Goal: Transaction & Acquisition: Purchase product/service

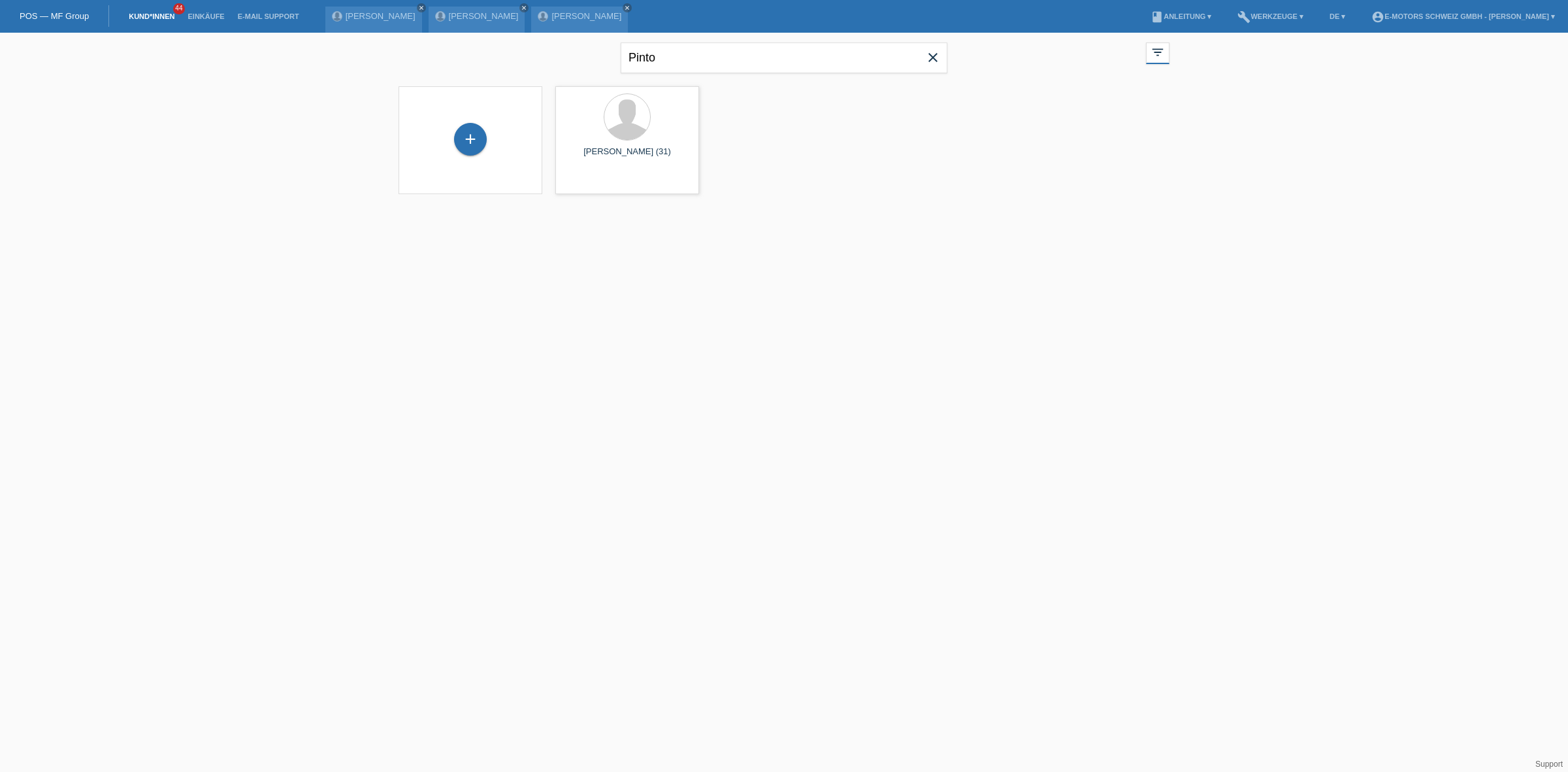
click at [932, 59] on icon "close" at bounding box center [932, 57] width 16 height 16
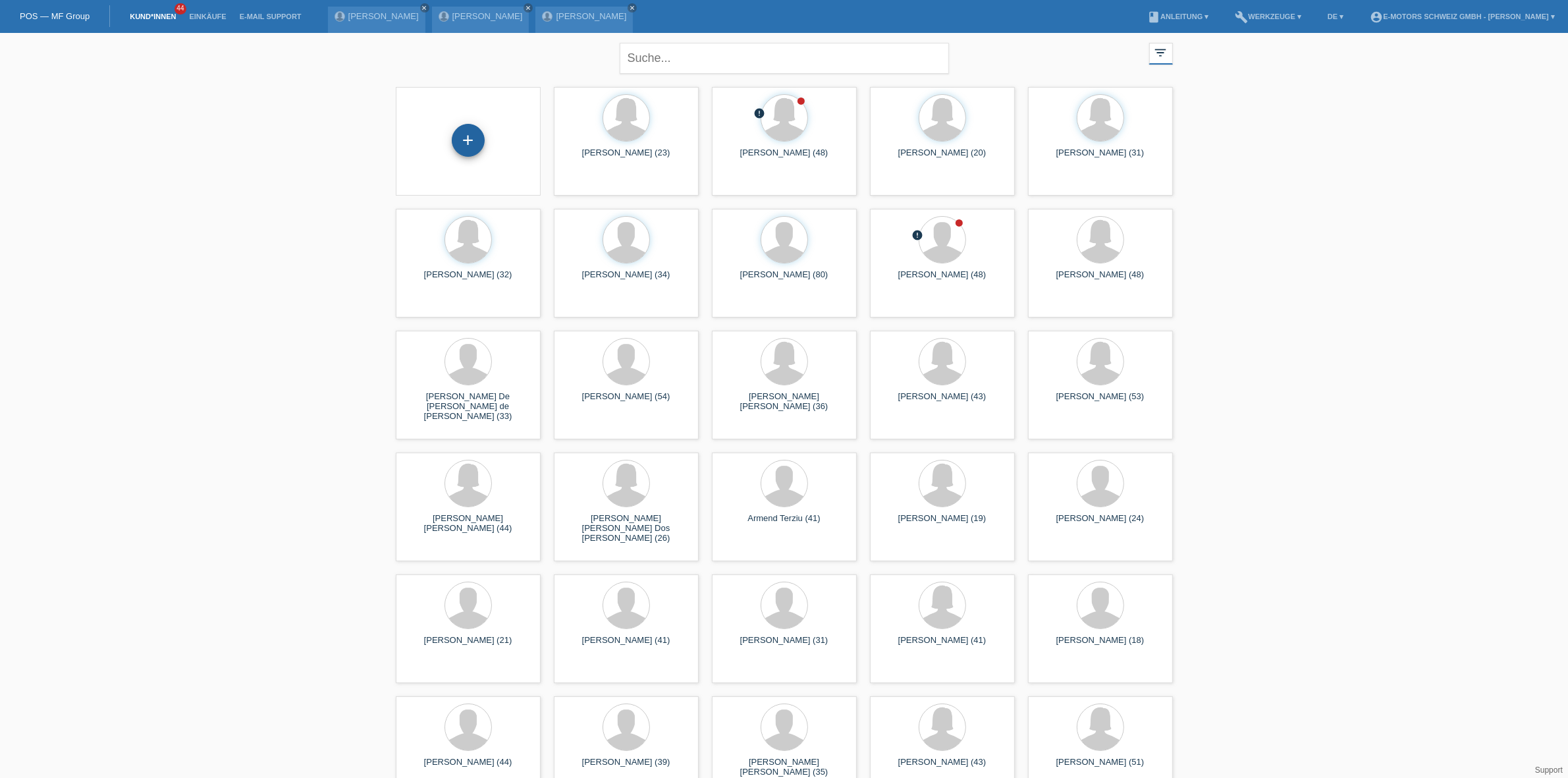
click at [472, 149] on div "+" at bounding box center [469, 141] width 33 height 33
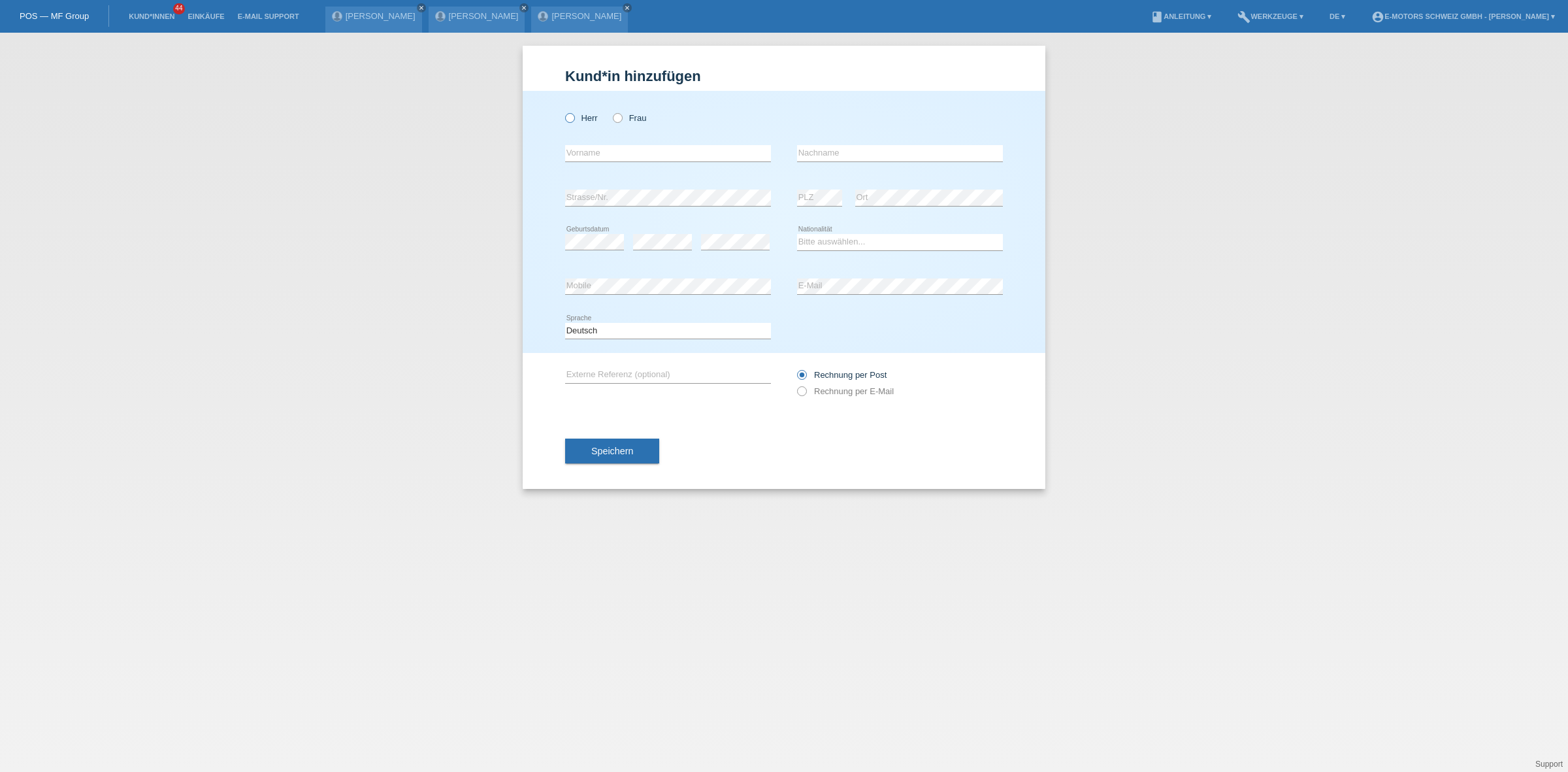
click at [582, 117] on label "Herr" at bounding box center [581, 118] width 33 height 10
click at [573, 117] on input "Herr" at bounding box center [569, 117] width 8 height 8
radio input "true"
click at [596, 158] on input "text" at bounding box center [668, 153] width 206 height 17
type input "Awet"
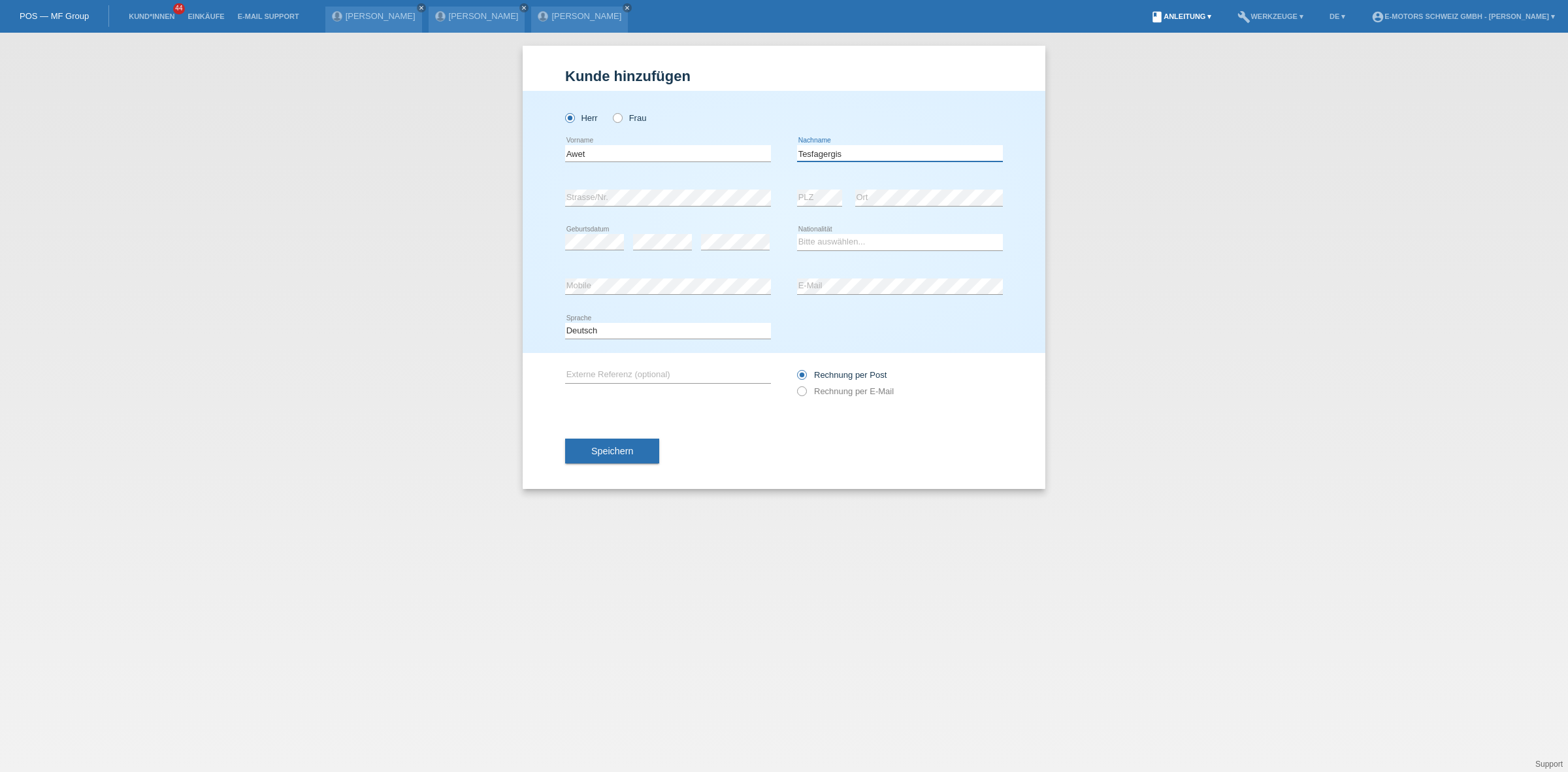
type input "Tesfagergis"
click at [890, 244] on select "Bitte auswählen... Schweiz Deutschland Liechtenstein Österreich ------------ Af…" at bounding box center [900, 242] width 206 height 16
select select "ER"
click at [797, 234] on select "Bitte auswählen... Schweiz Deutschland Liechtenstein Österreich ------------ Af…" at bounding box center [900, 242] width 206 height 16
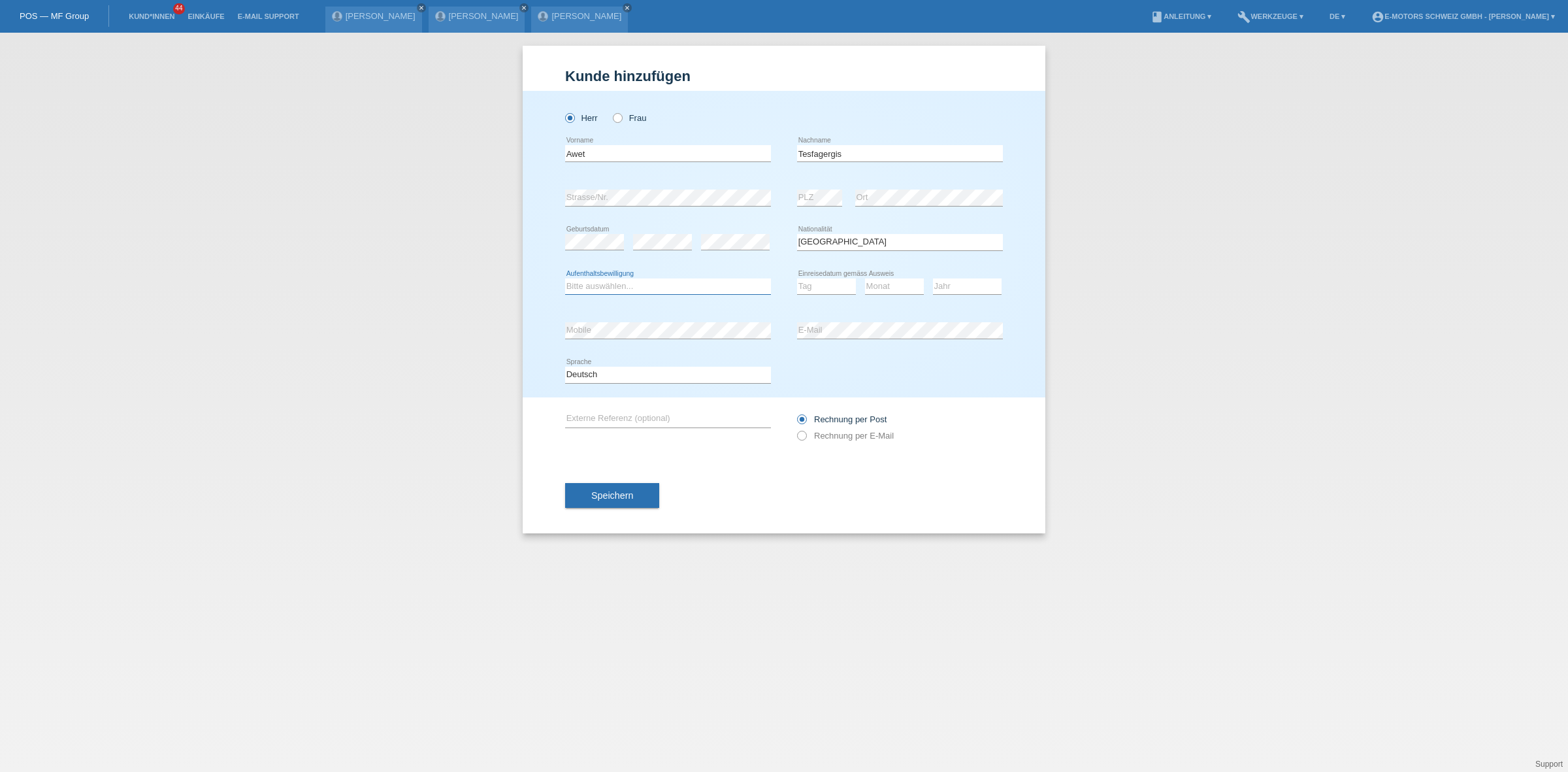
click at [612, 278] on select "Bitte auswählen... C B B - Flüchtlingsstatus Andere" at bounding box center [668, 286] width 206 height 16
select select "B"
click at [565, 278] on select "Bitte auswählen... C B B - Flüchtlingsstatus Andere" at bounding box center [668, 286] width 206 height 16
click at [810, 295] on div "Tag 01 02 03 04 05 06 07 08 09 10 11 12 13 14 15 16" at bounding box center [827, 287] width 59 height 44
select select "17"
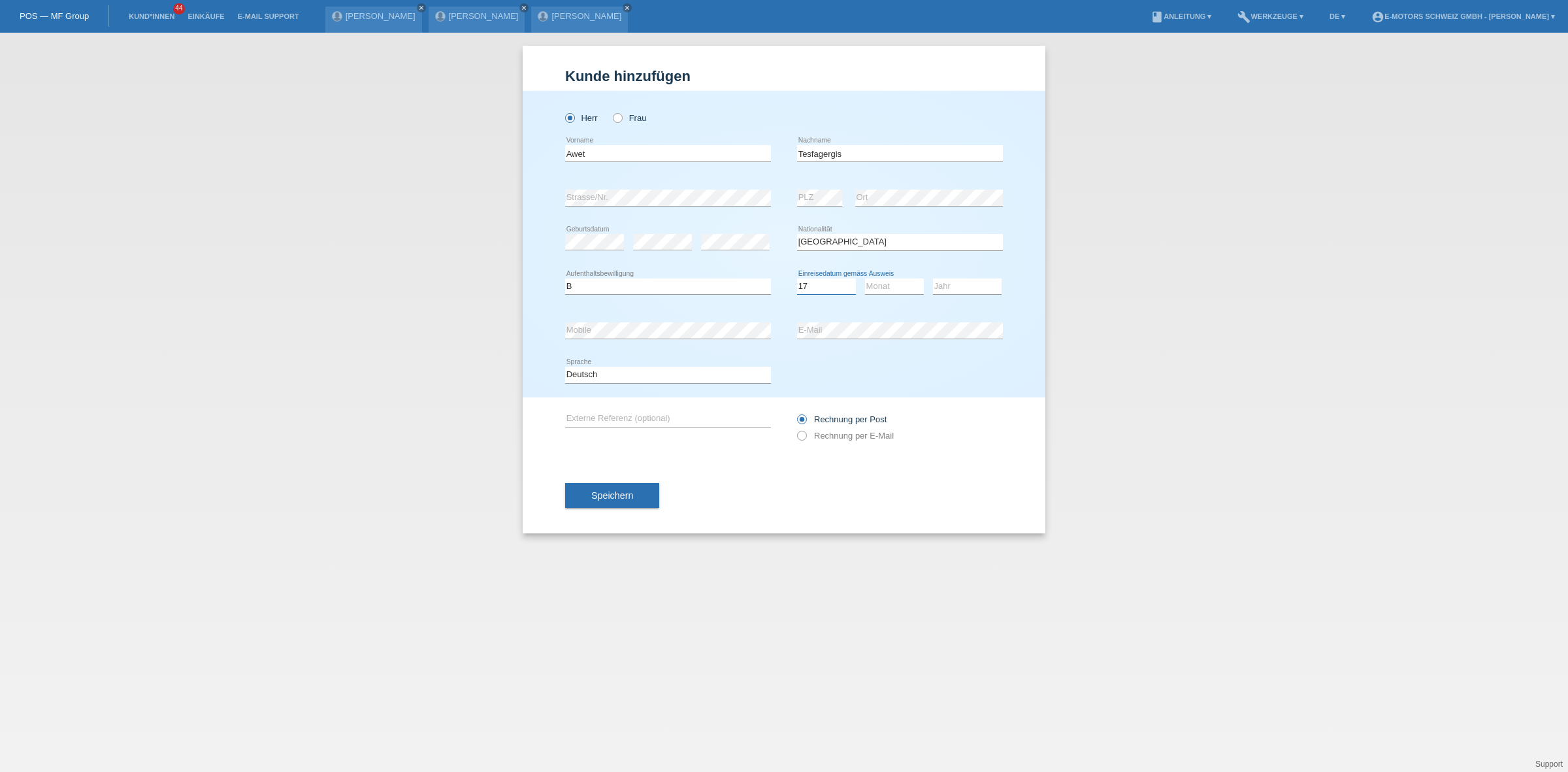
click at [797, 278] on select "Tag 01 02 03 04 05 06 07 08 09 10 11" at bounding box center [827, 286] width 59 height 16
click at [879, 275] on div "Monat 01 02 03 04 05 06 07 08 09 10 11 12 error" at bounding box center [895, 287] width 59 height 44
click at [879, 281] on select "Monat 01 02 03 04 05 06 07 08 09 10 11" at bounding box center [895, 286] width 59 height 16
select select "06"
click at [865, 278] on select "Monat 01 02 03 04 05 06 07 08 09 10 11" at bounding box center [895, 286] width 59 height 16
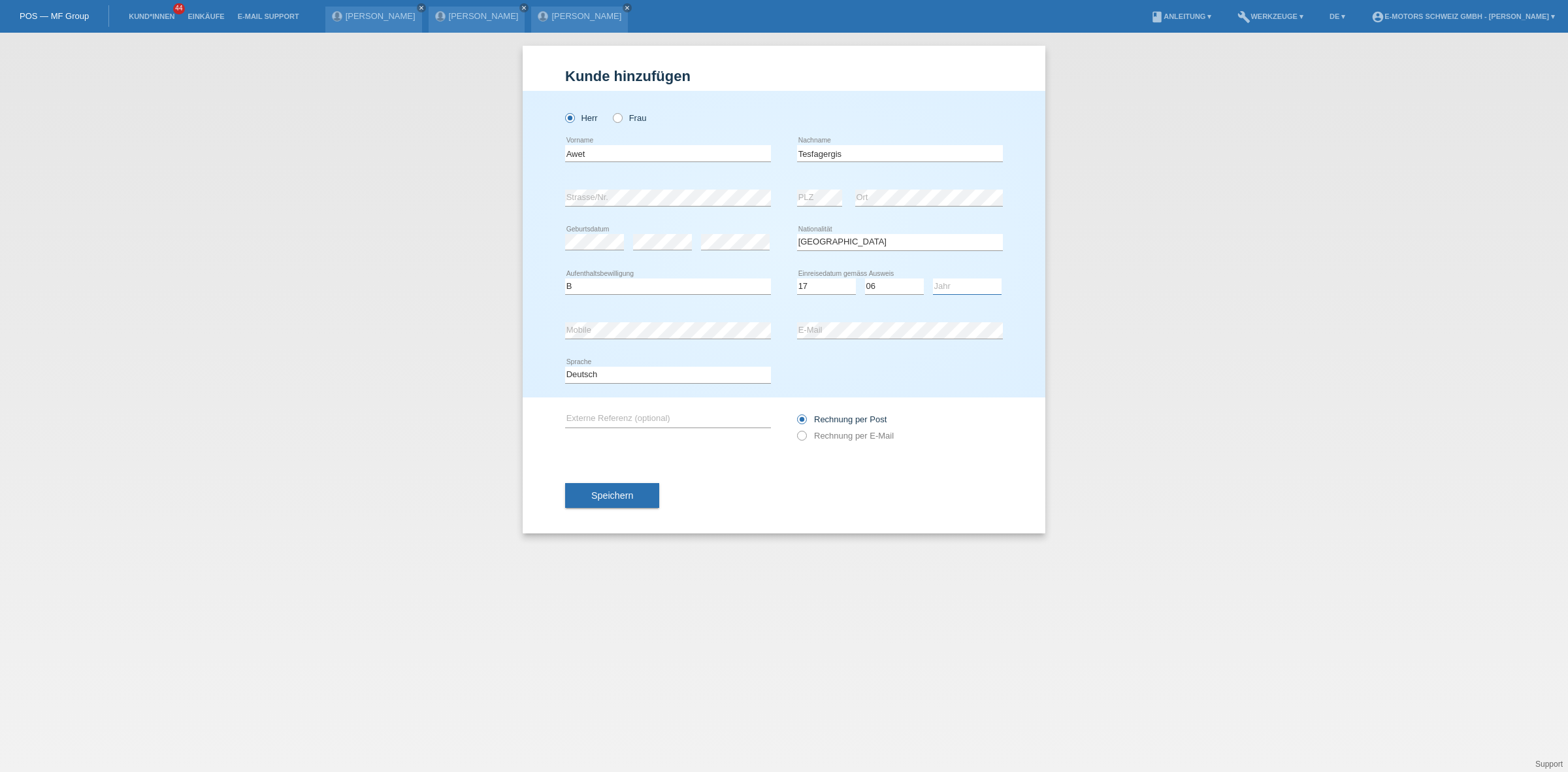
click at [948, 285] on select "Jahr 2025 2024 2023 2022 2021 2020 2019 2018 2017 2016 2015 2014 2013 2012 2011…" at bounding box center [967, 286] width 69 height 16
select select "2015"
click at [933, 278] on select "Jahr 2025 2024 2023 2022 2021 2020 2019 2018 2017 2016 2015 2014 2013 2012 2011…" at bounding box center [967, 286] width 69 height 16
click at [592, 504] on button "Speichern" at bounding box center [612, 495] width 94 height 25
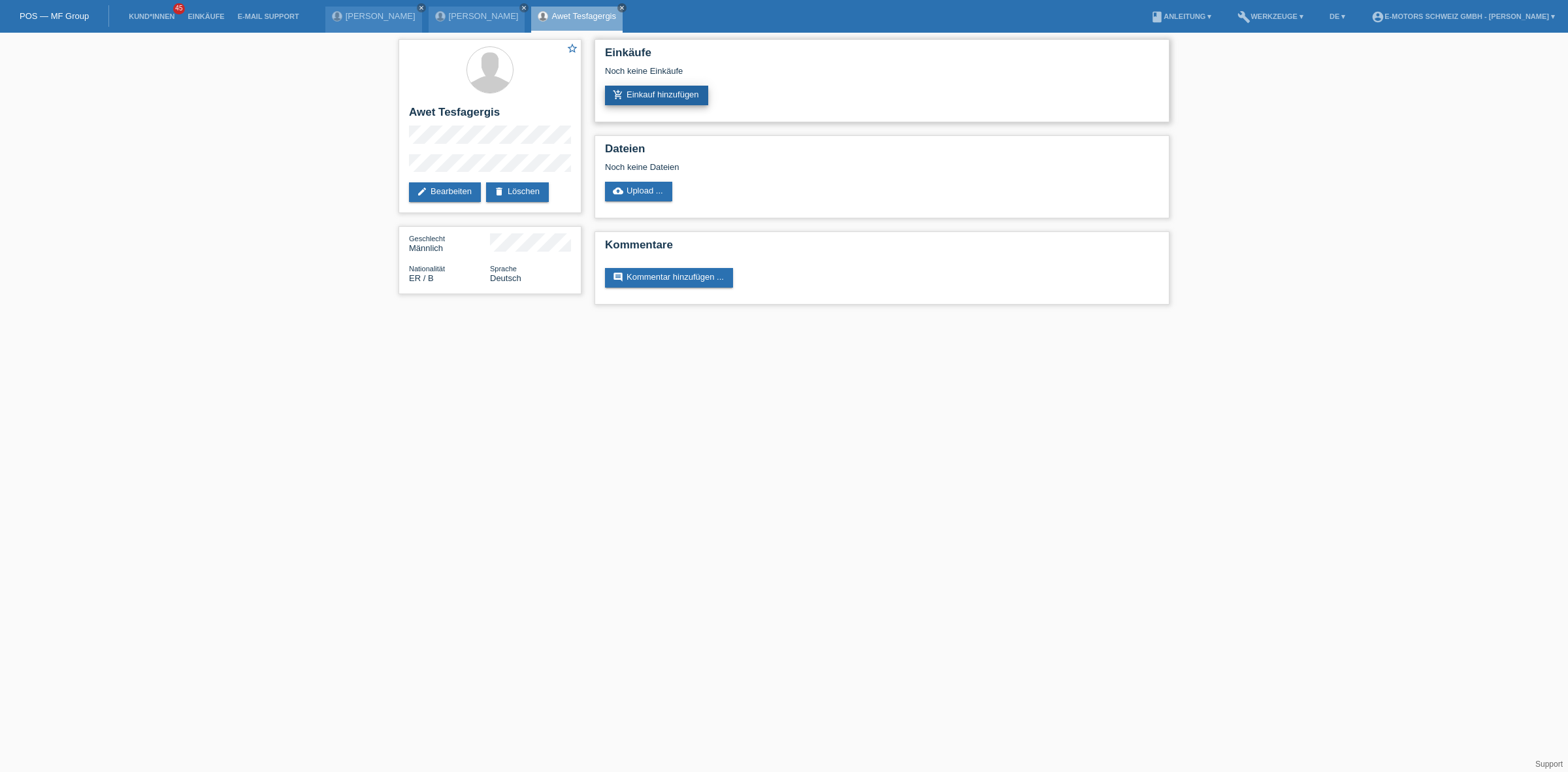
click at [638, 85] on link "add_shopping_cart Einkauf hinzufügen" at bounding box center [657, 95] width 103 height 19
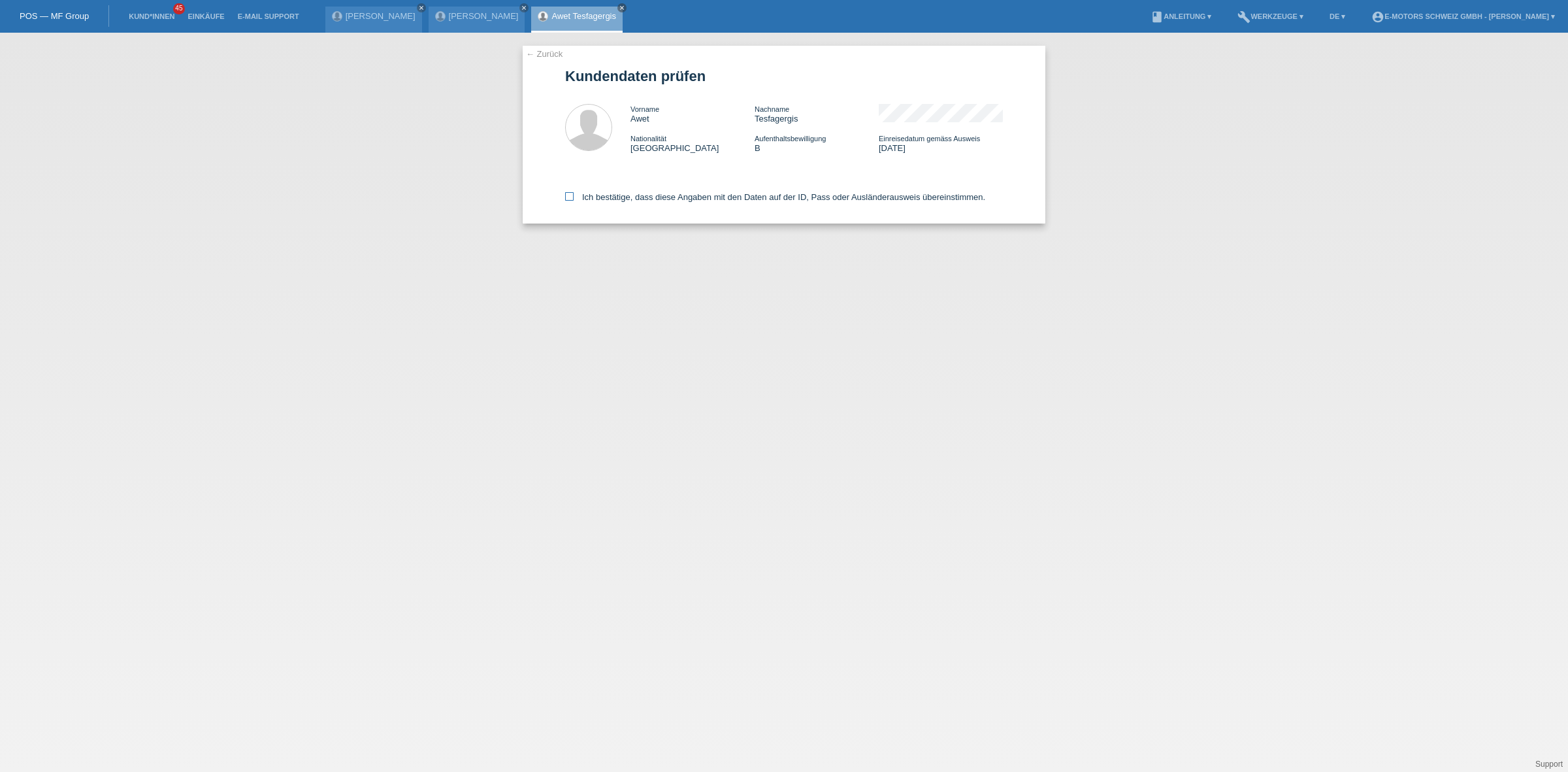
click at [640, 198] on label "Ich bestätige, dass diese Angaben mit den Daten auf der ID, Pass oder Ausländer…" at bounding box center [774, 197] width 420 height 10
click at [573, 198] on input "Ich bestätige, dass diese Angaben mit den Daten auf der ID, Pass oder Ausländer…" at bounding box center [569, 196] width 8 height 8
checkbox input "true"
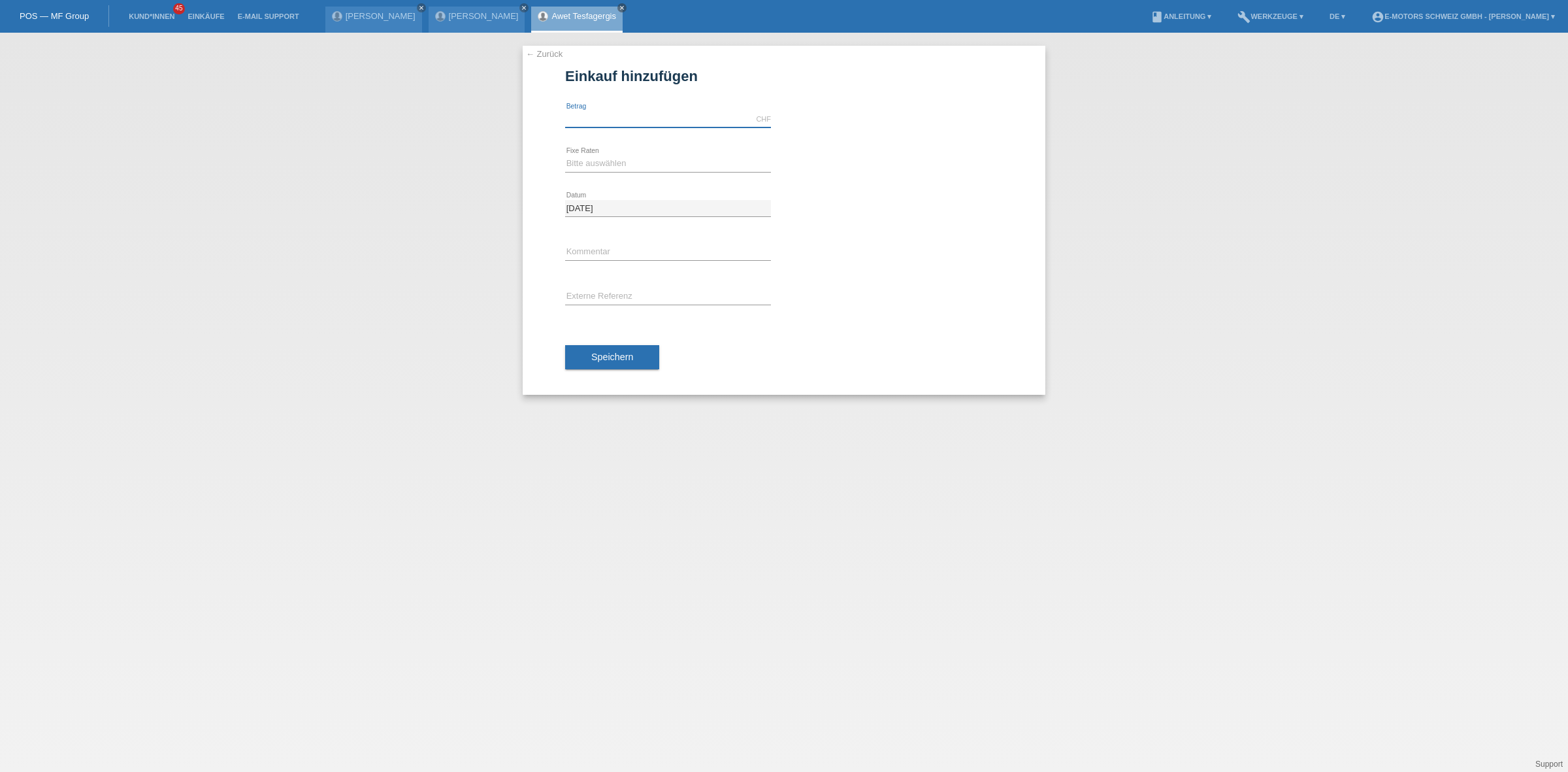
click at [664, 125] on input "text" at bounding box center [668, 119] width 206 height 17
type input "3790.00"
click at [621, 157] on select "Bitte auswählen 12 Raten 24 Raten 36 Raten 48 Raten" at bounding box center [668, 163] width 206 height 16
select select "214"
click at [565, 155] on select "Bitte auswählen 12 Raten 24 Raten 36 Raten 48 Raten" at bounding box center [668, 163] width 206 height 16
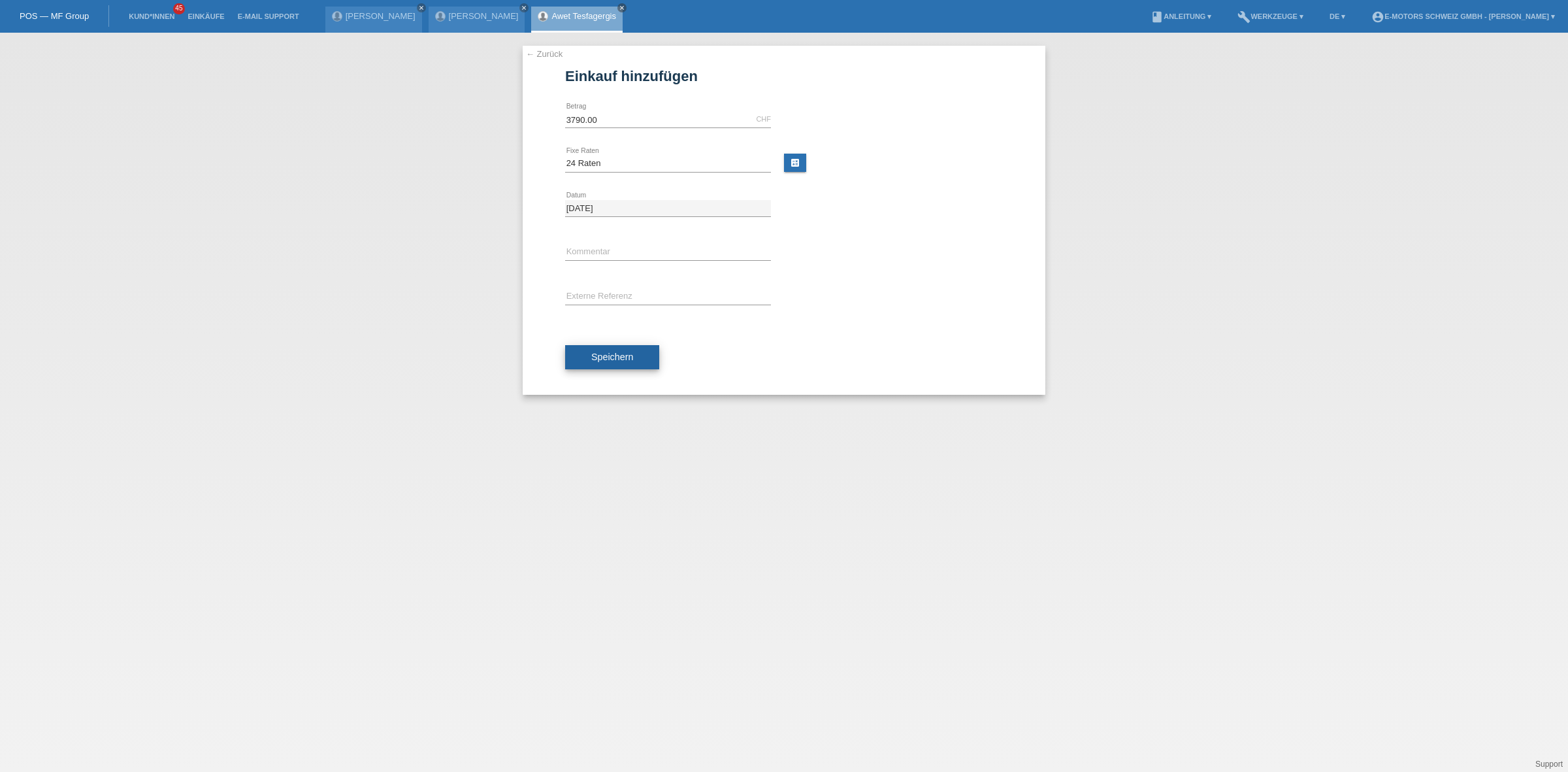
click at [600, 351] on button "Speichern" at bounding box center [612, 357] width 94 height 25
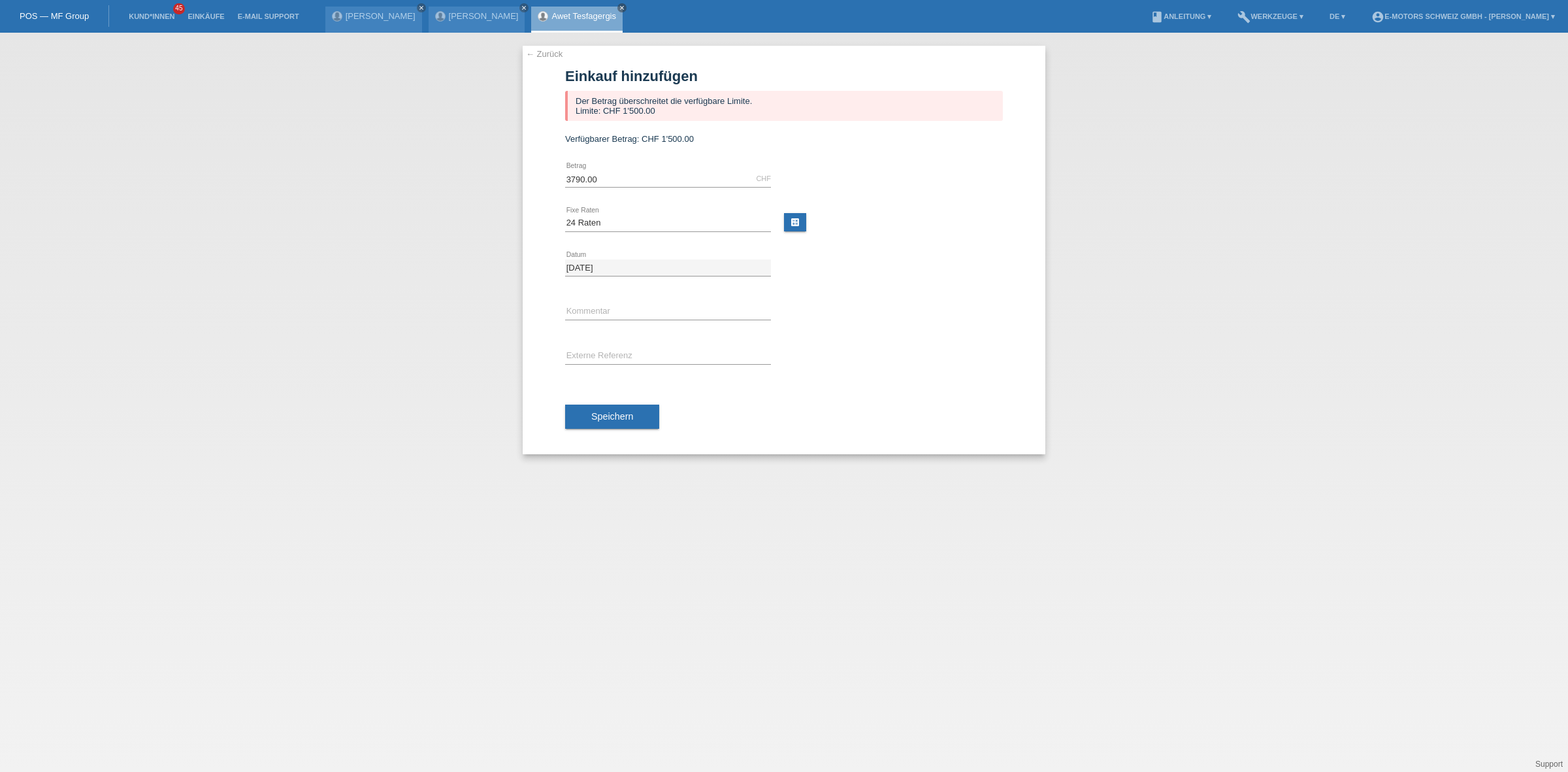
click at [616, 14] on link "Awet Tesfagergis" at bounding box center [583, 16] width 64 height 10
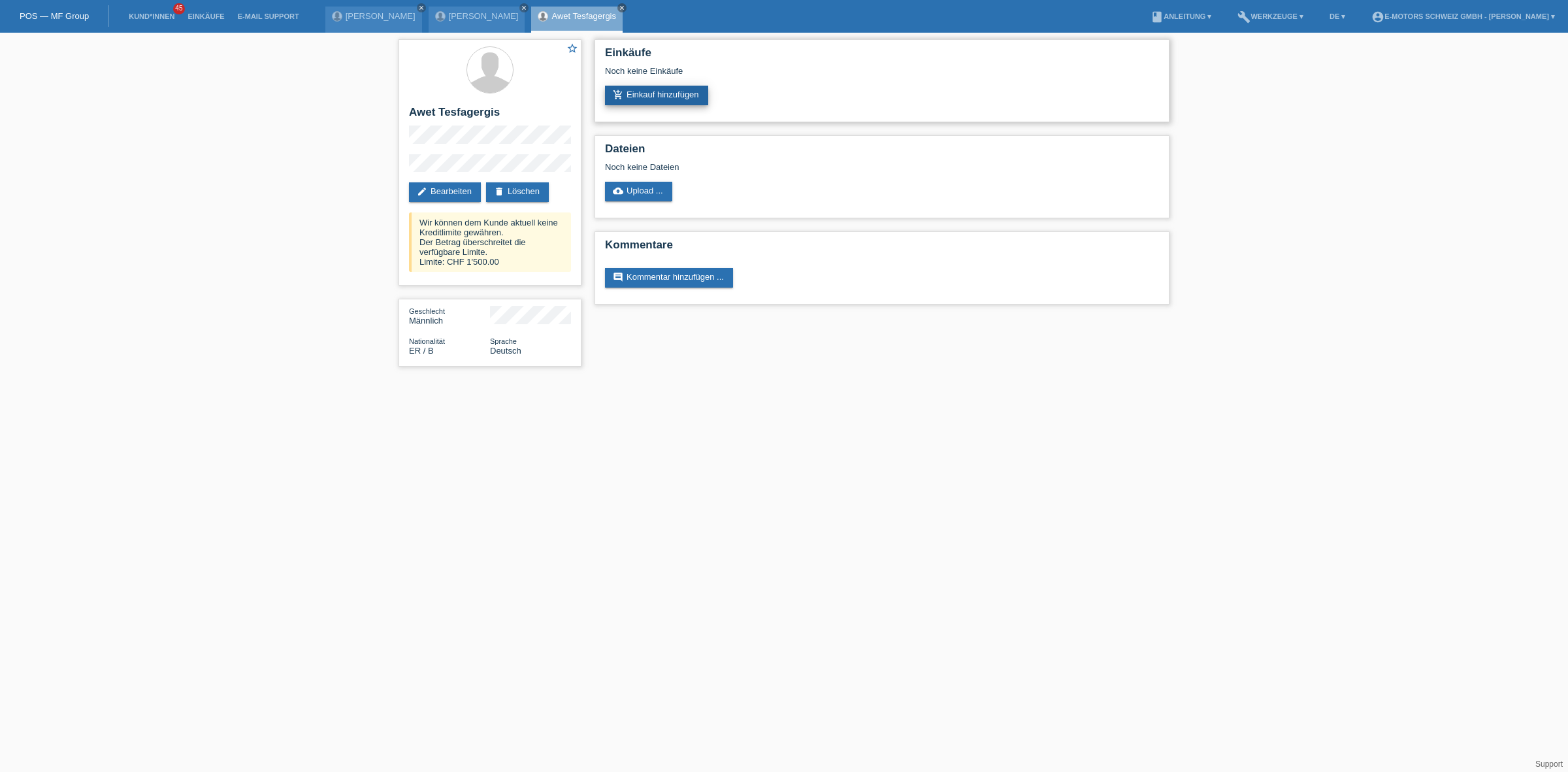
click at [698, 93] on link "add_shopping_cart Einkauf hinzufügen" at bounding box center [657, 95] width 103 height 19
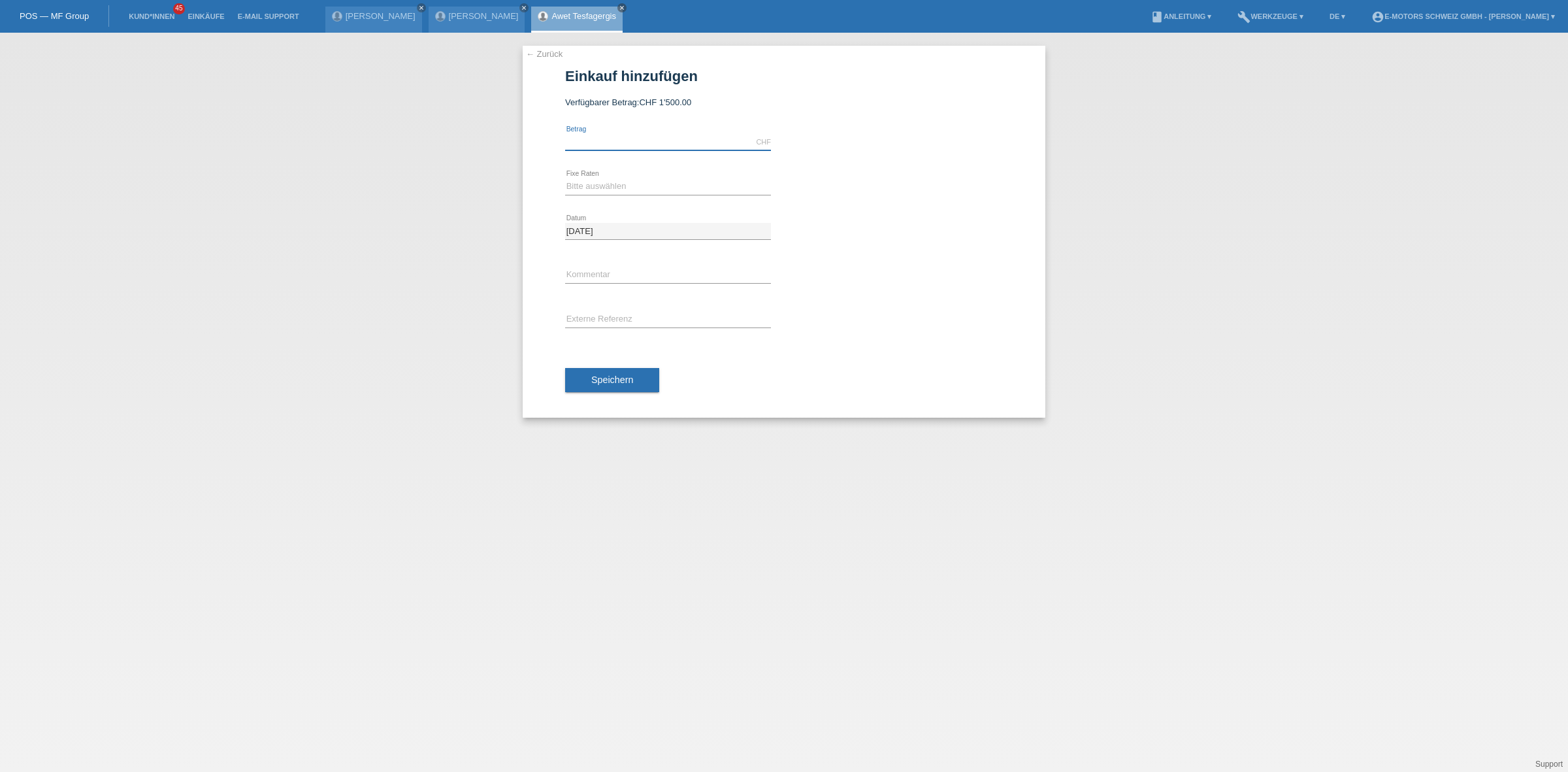
click at [580, 142] on input "text" at bounding box center [668, 142] width 206 height 17
type input "1500.00"
click at [626, 184] on select "Bitte auswählen 12 Raten 24 Raten 36 Raten 48 Raten" at bounding box center [668, 186] width 206 height 16
select select "214"
click at [565, 178] on select "Bitte auswählen 12 Raten 24 Raten 36 Raten 48 Raten" at bounding box center [668, 186] width 206 height 16
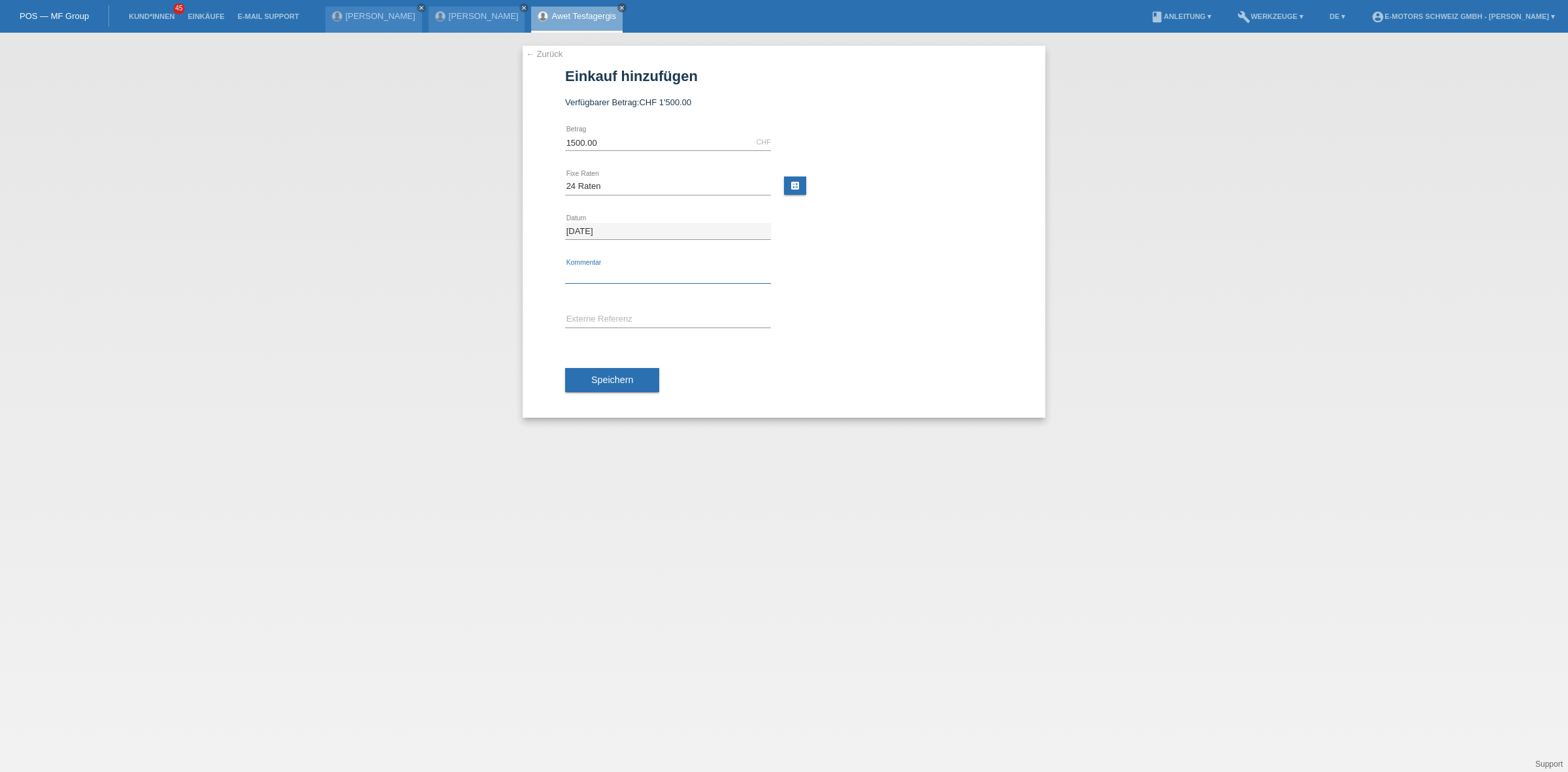
click at [612, 281] on input "text" at bounding box center [668, 276] width 206 height 17
type input "KENAN"
click at [642, 383] on button "Speichern" at bounding box center [612, 380] width 94 height 25
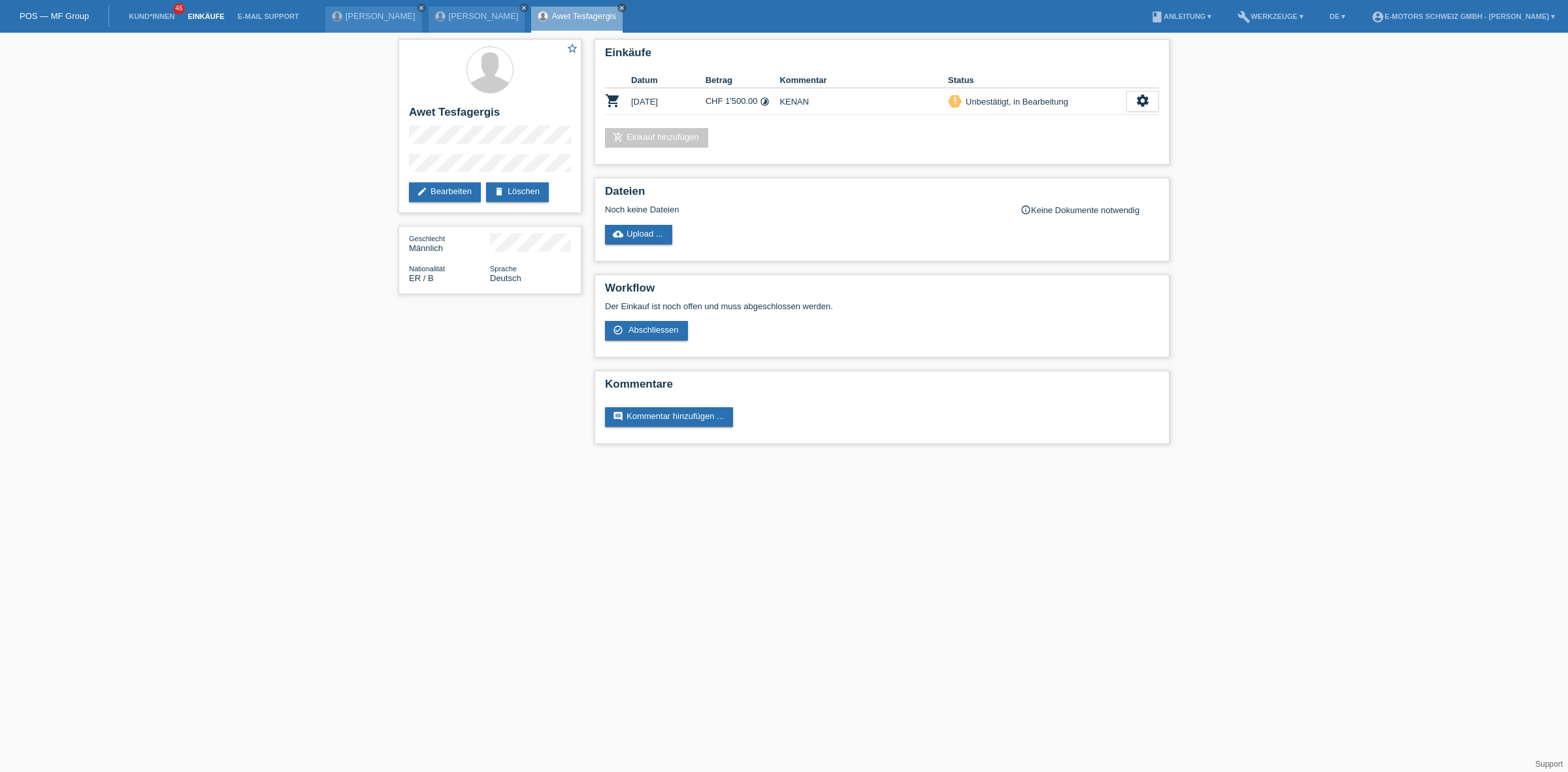
click at [197, 17] on link "Einkäufe" at bounding box center [206, 17] width 50 height 8
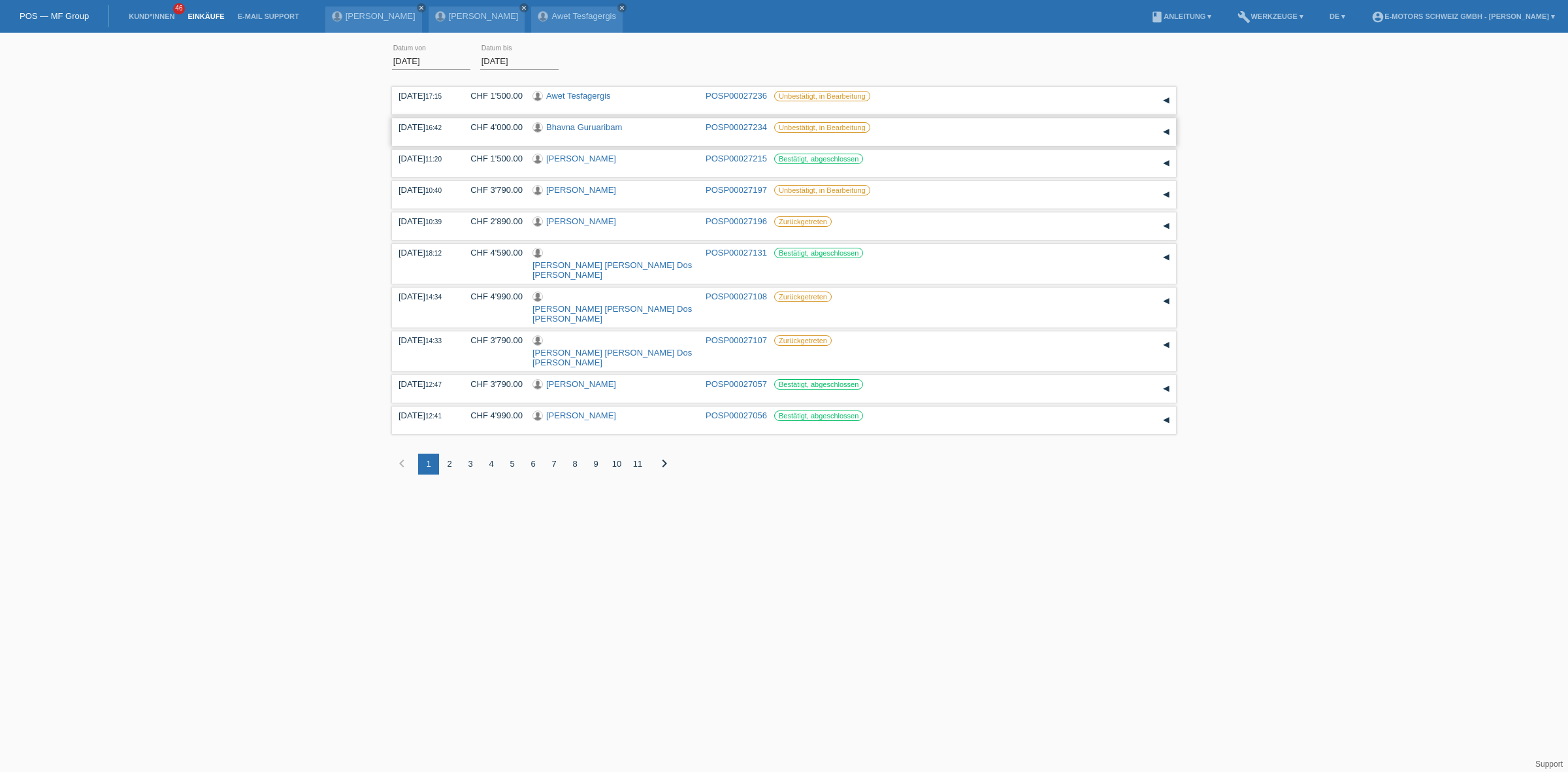
click at [578, 123] on link "Bhavna Guruaribam" at bounding box center [584, 127] width 75 height 10
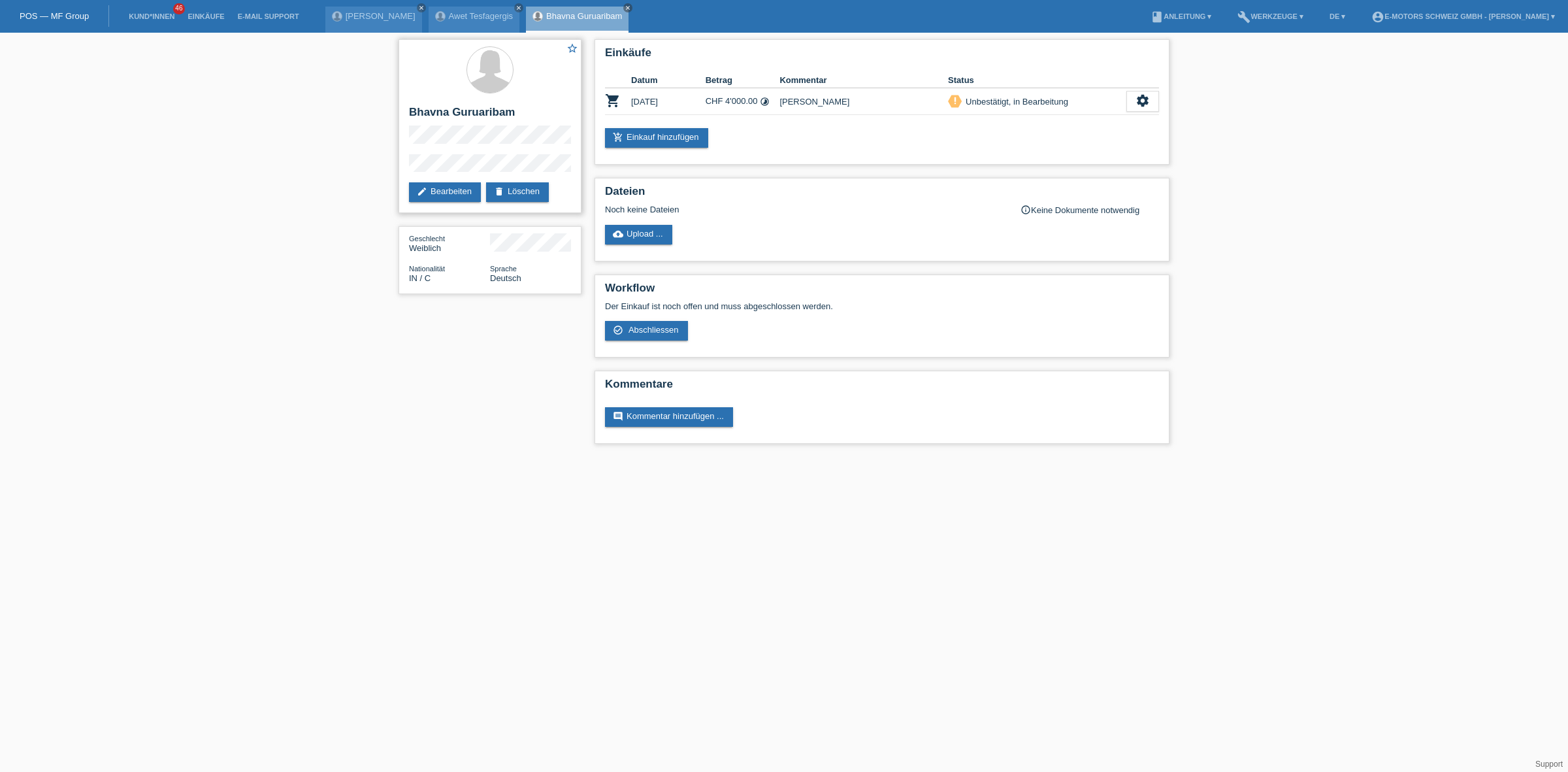
click at [524, 106] on h2 "Bhavna Guruaribam" at bounding box center [490, 115] width 162 height 19
click at [354, 92] on div "star_border Bhavna Guruaribam edit Bearbeiten delete Löschen Geschlecht Weiblic…" at bounding box center [784, 245] width 1568 height 425
click at [141, 15] on link "Kund*innen" at bounding box center [152, 17] width 59 height 8
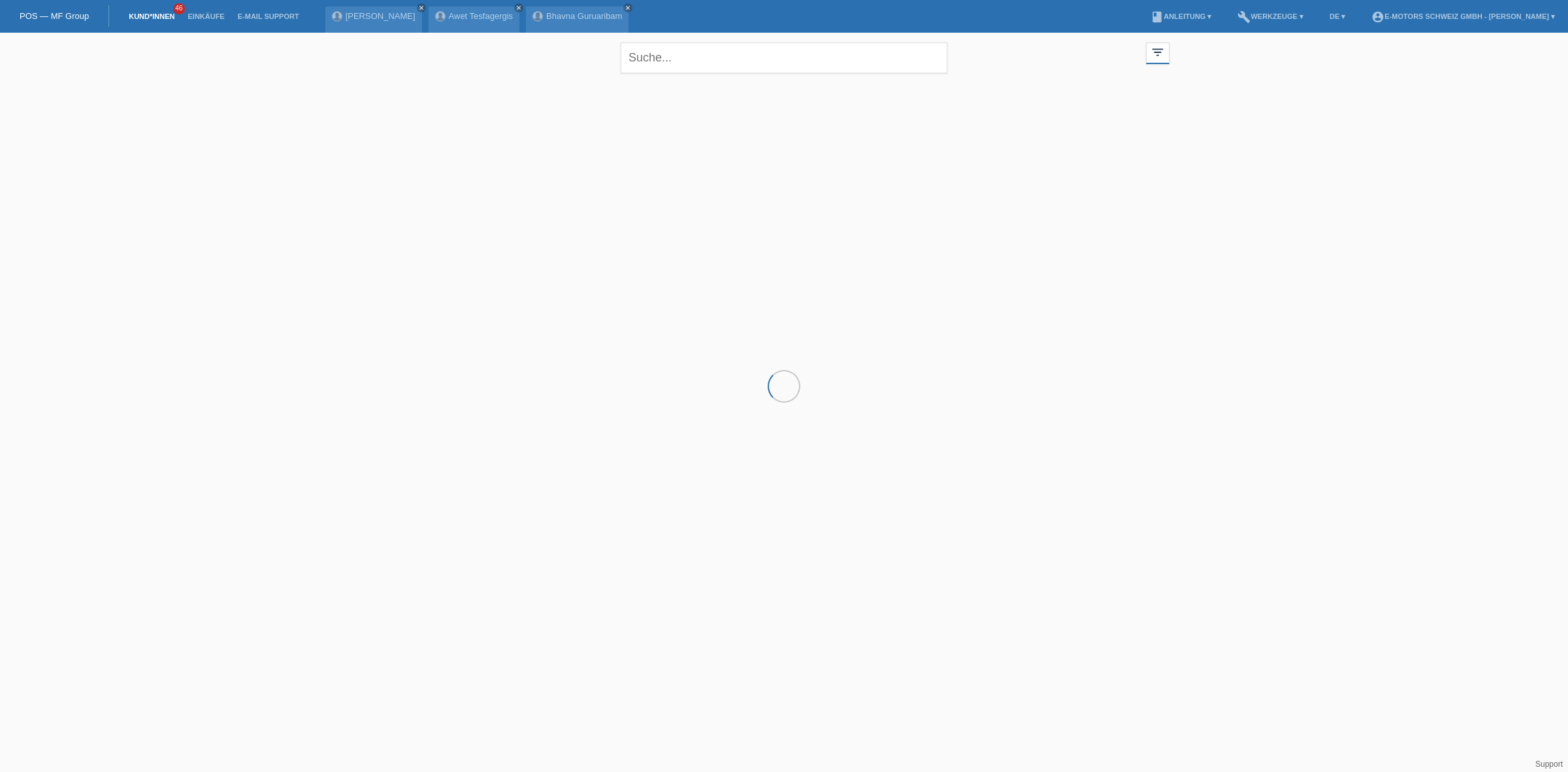
click at [147, 8] on li "Kund*innen 46" at bounding box center [152, 17] width 59 height 33
click at [142, 24] on li "Kund*innen 46" at bounding box center [152, 17] width 59 height 33
click at [152, 15] on link "Kund*innen" at bounding box center [152, 17] width 59 height 8
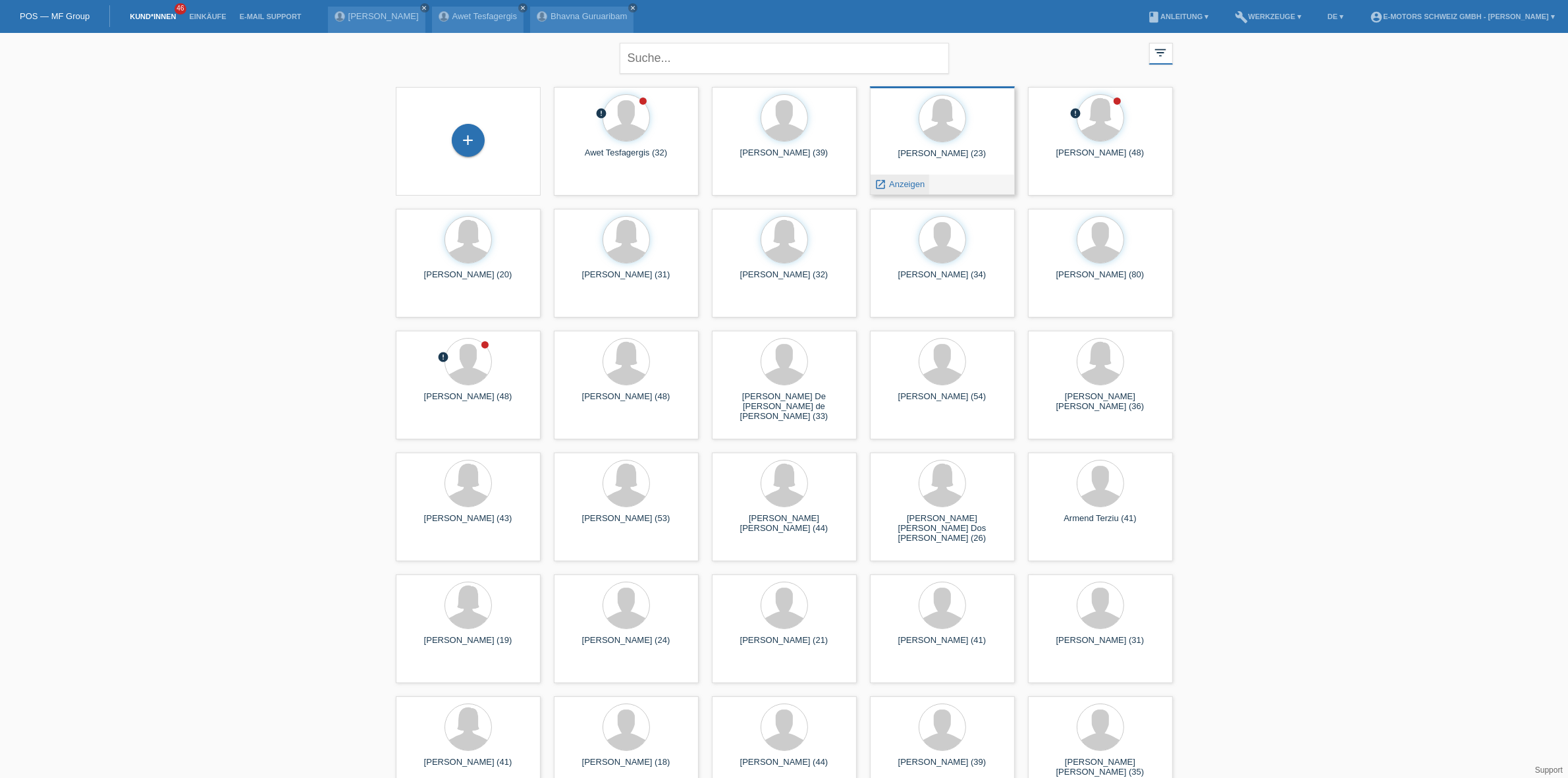
click at [911, 185] on span "Anzeigen" at bounding box center [907, 183] width 35 height 10
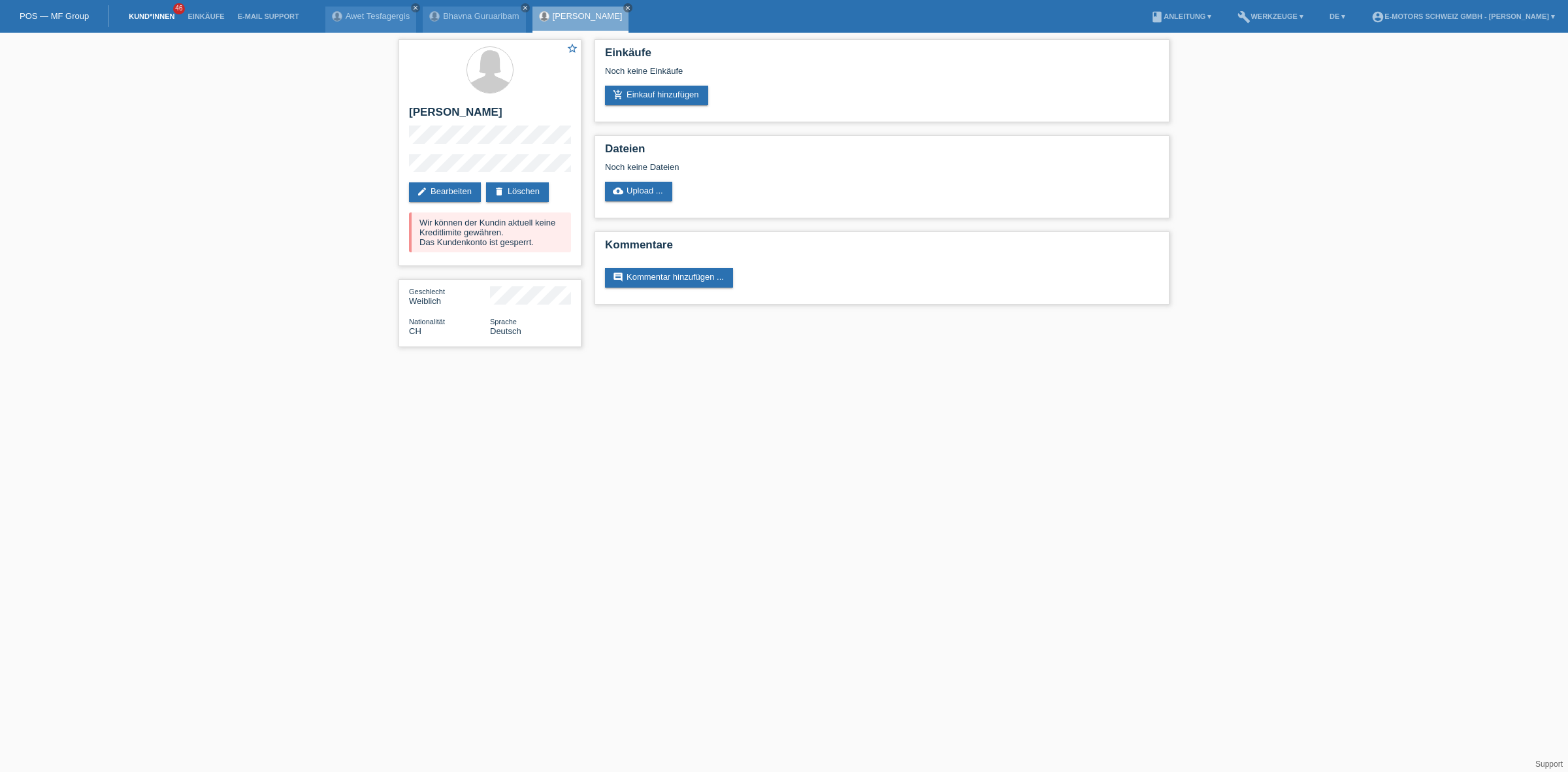
click at [158, 13] on link "Kund*innen" at bounding box center [152, 17] width 59 height 8
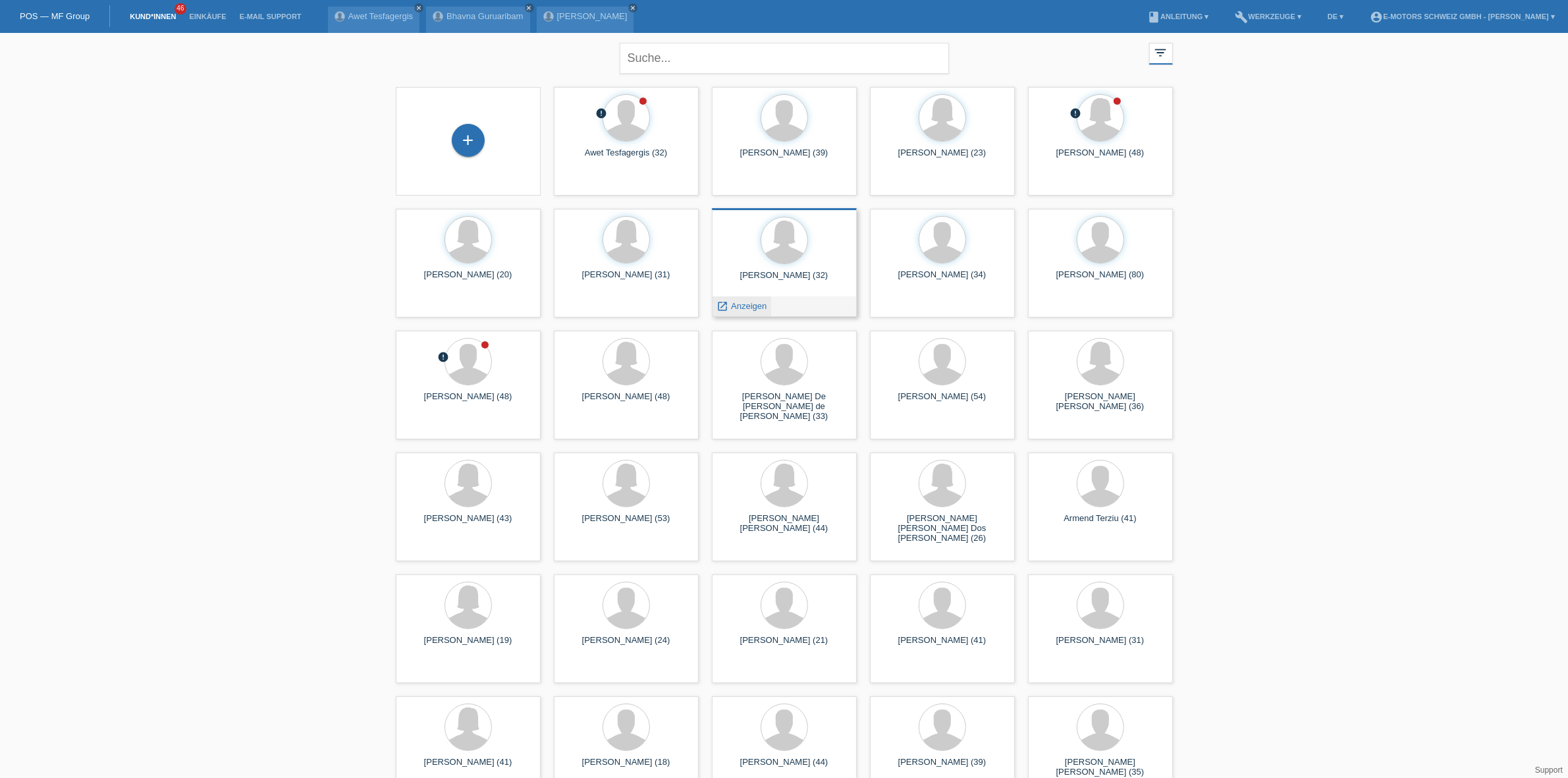
click at [739, 304] on span "Anzeigen" at bounding box center [748, 306] width 35 height 10
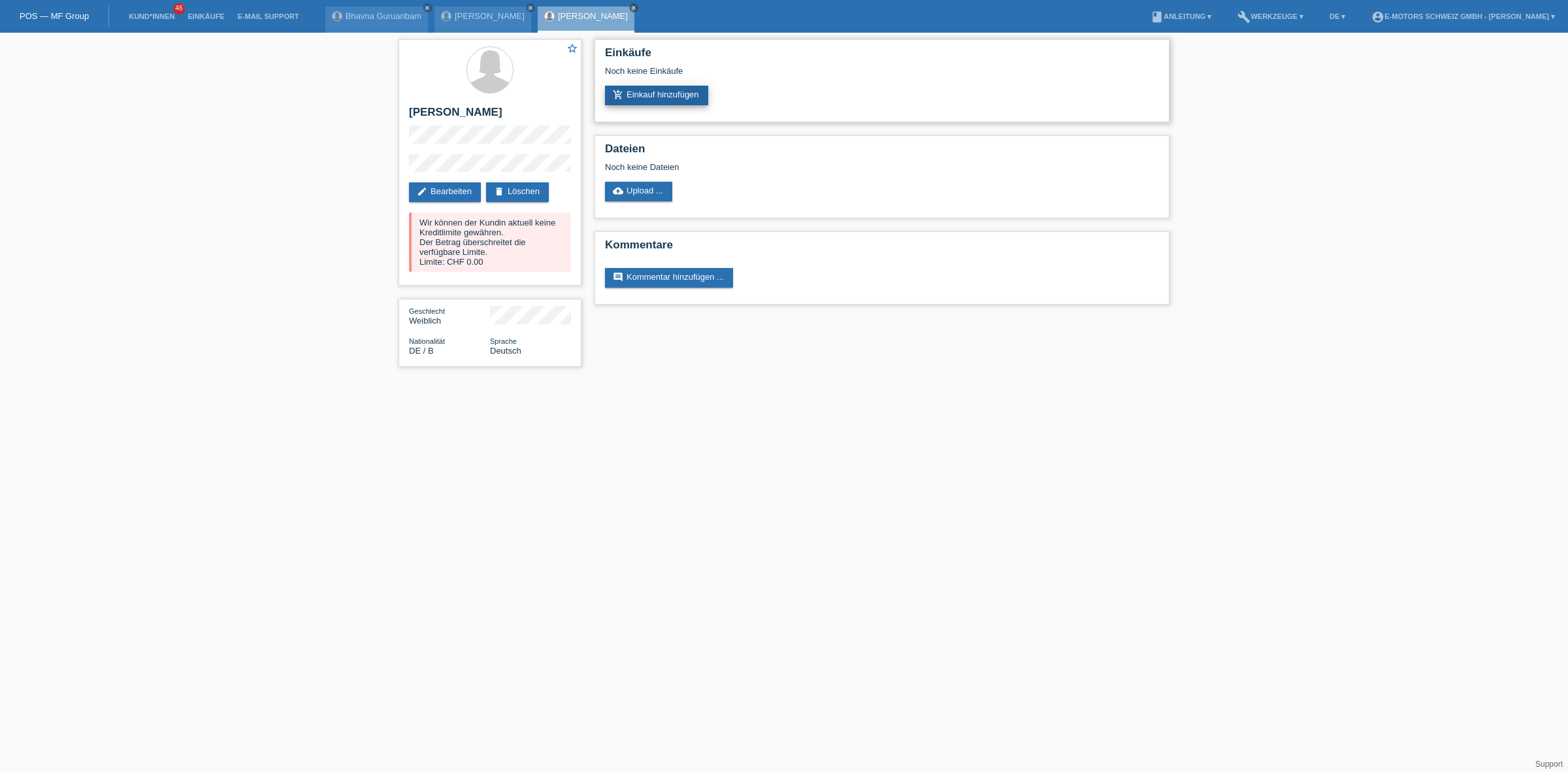
click at [669, 90] on link "add_shopping_cart Einkauf hinzufügen" at bounding box center [657, 95] width 103 height 19
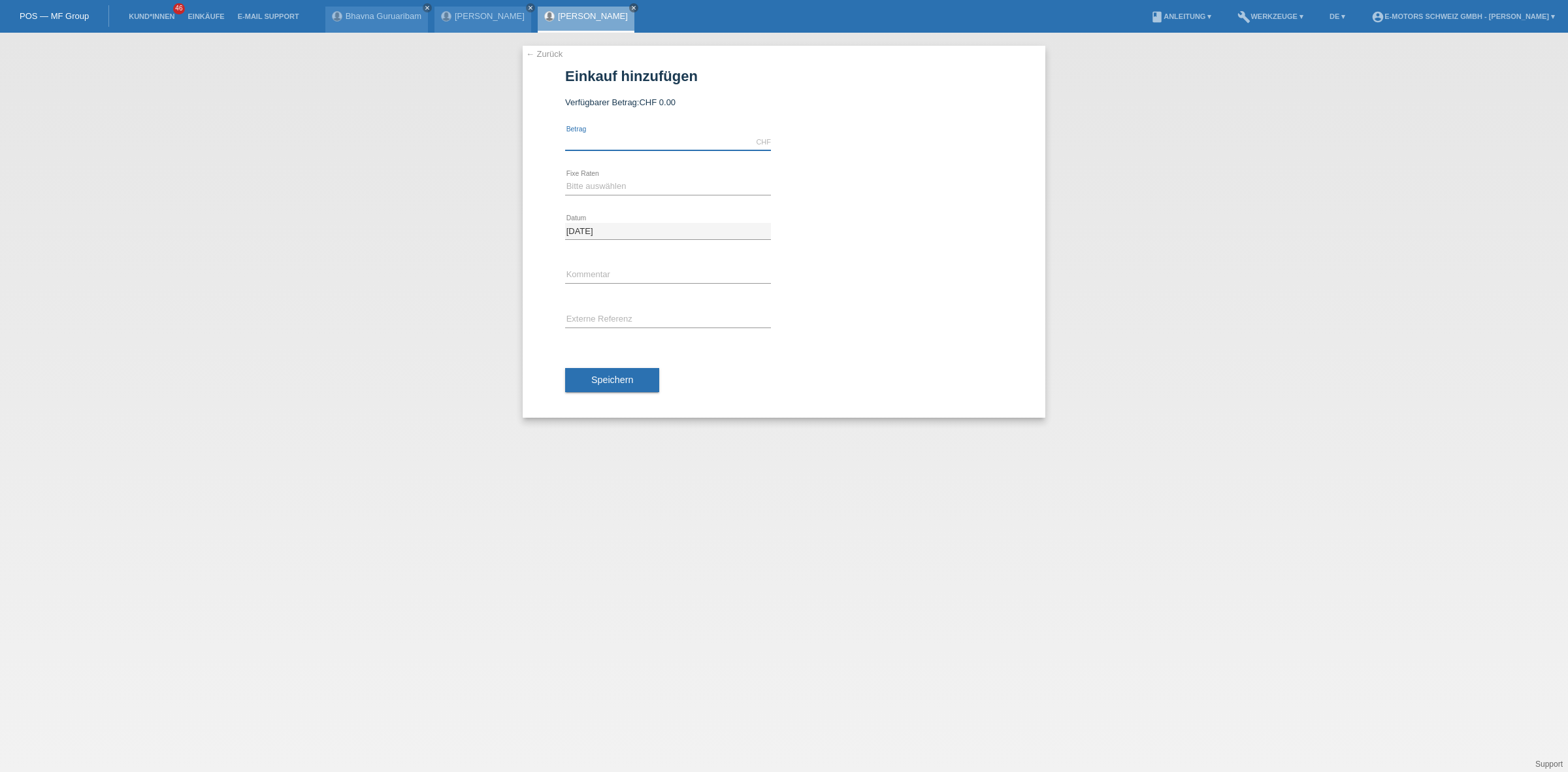
click at [651, 142] on input "text" at bounding box center [668, 142] width 206 height 17
type input "3790.00"
click at [640, 188] on select "Bitte auswählen 12 Raten 24 Raten 36 Raten 48 Raten" at bounding box center [668, 186] width 206 height 16
select select "214"
click at [565, 178] on select "Bitte auswählen 12 Raten 24 Raten 36 Raten 48 Raten" at bounding box center [668, 186] width 206 height 16
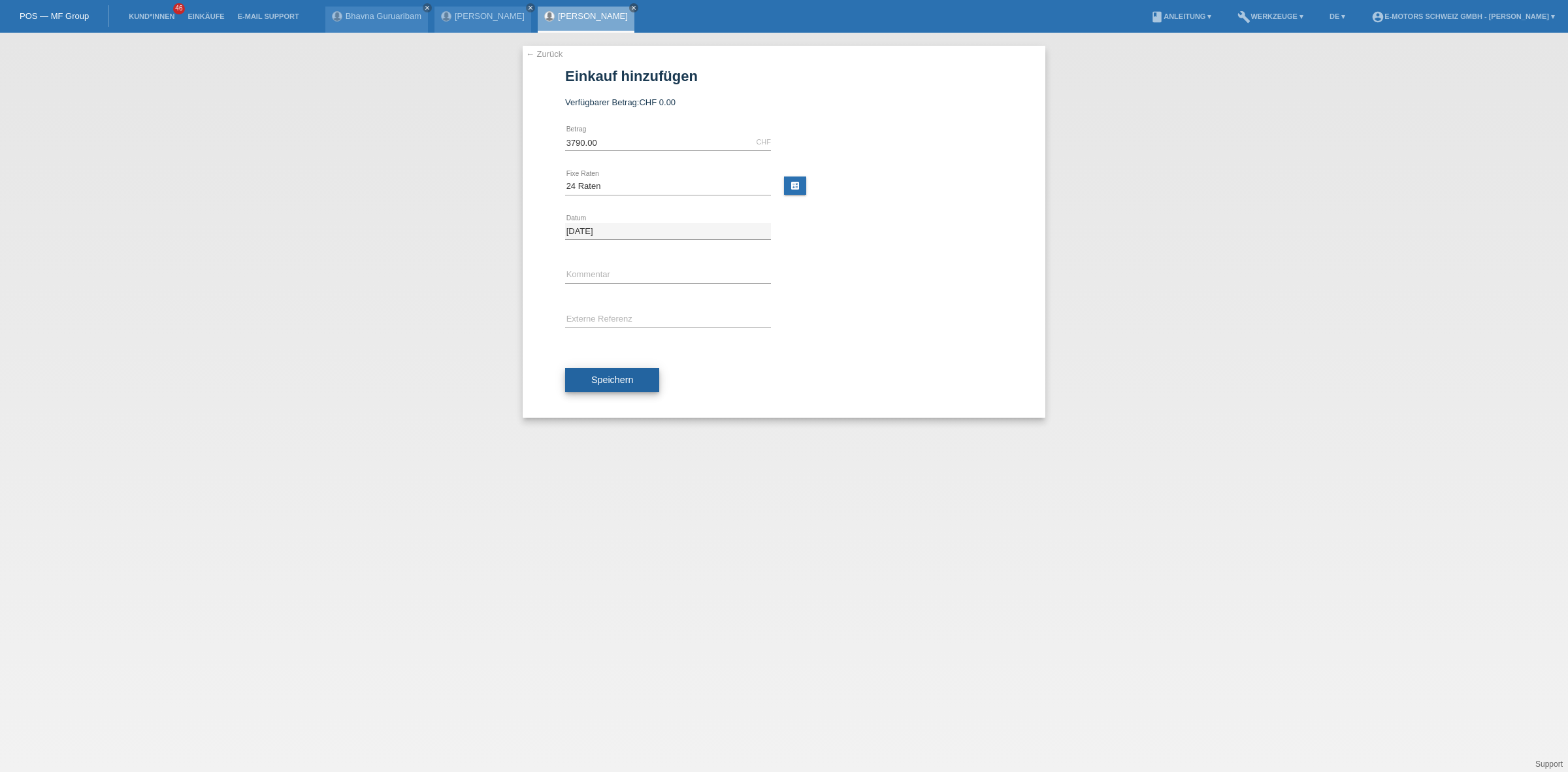
click at [618, 368] on button "Speichern" at bounding box center [612, 380] width 94 height 25
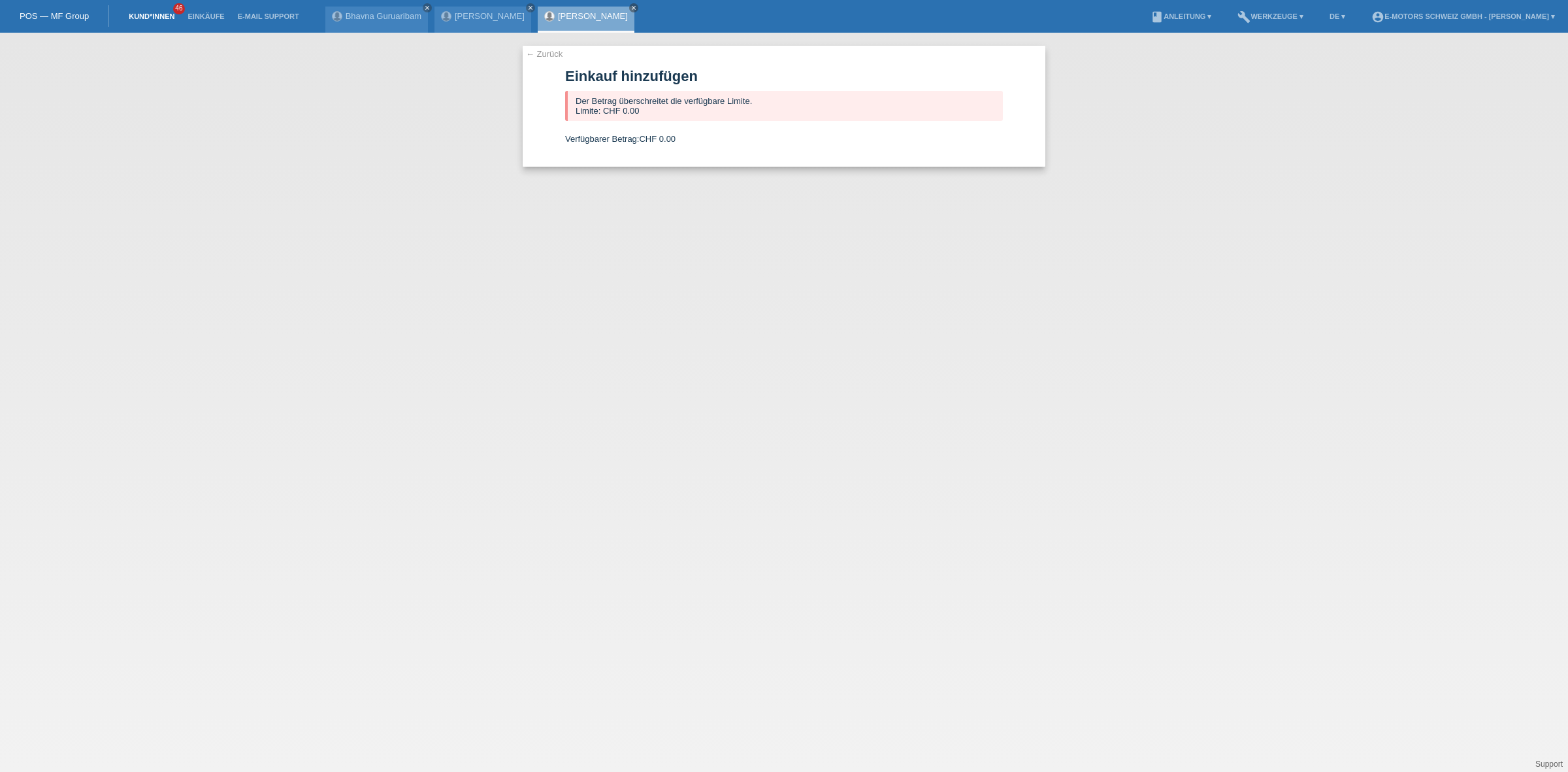
click at [162, 13] on link "Kund*innen" at bounding box center [152, 17] width 59 height 8
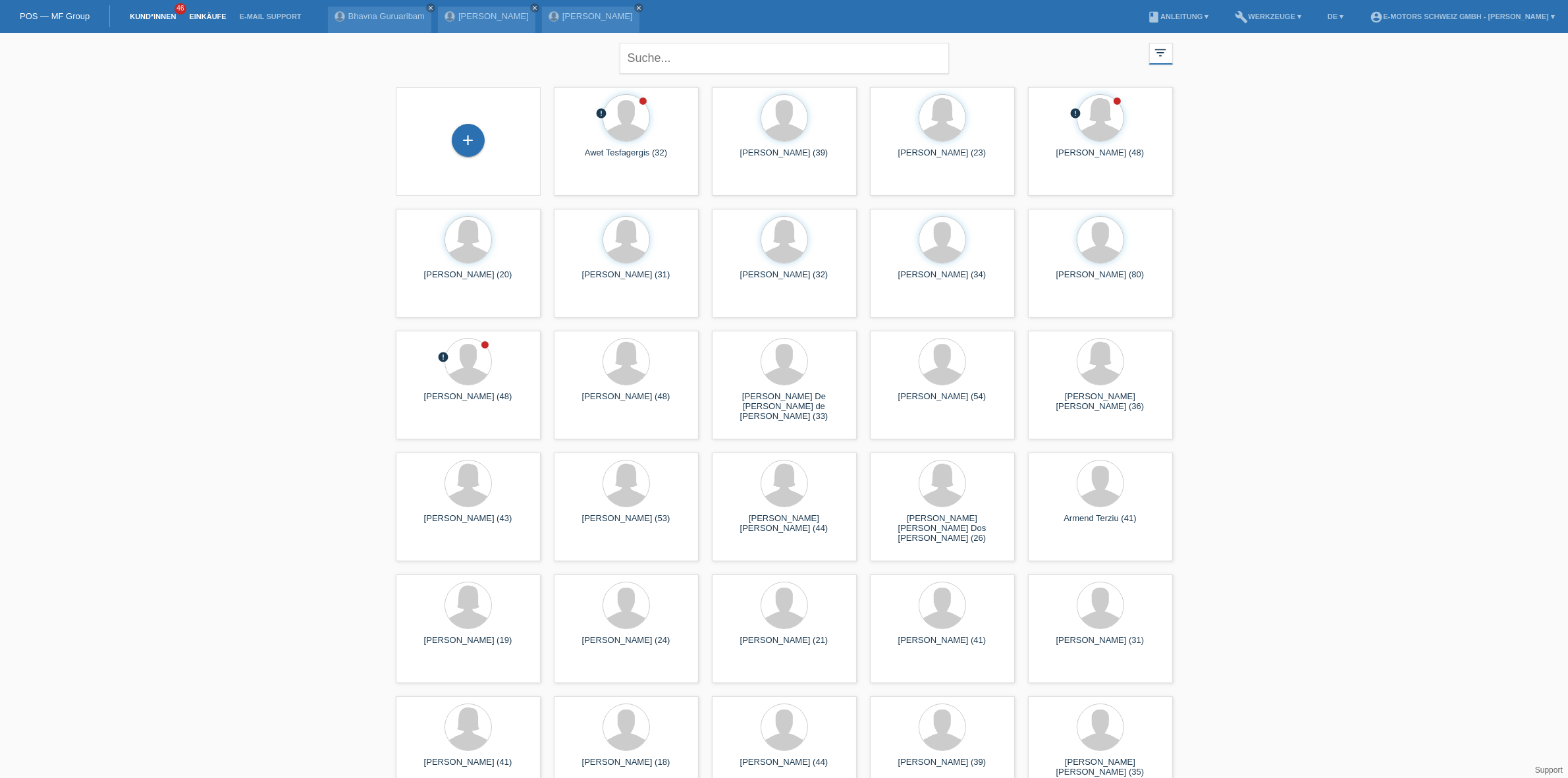
click at [212, 15] on link "Einkäufe" at bounding box center [207, 17] width 50 height 8
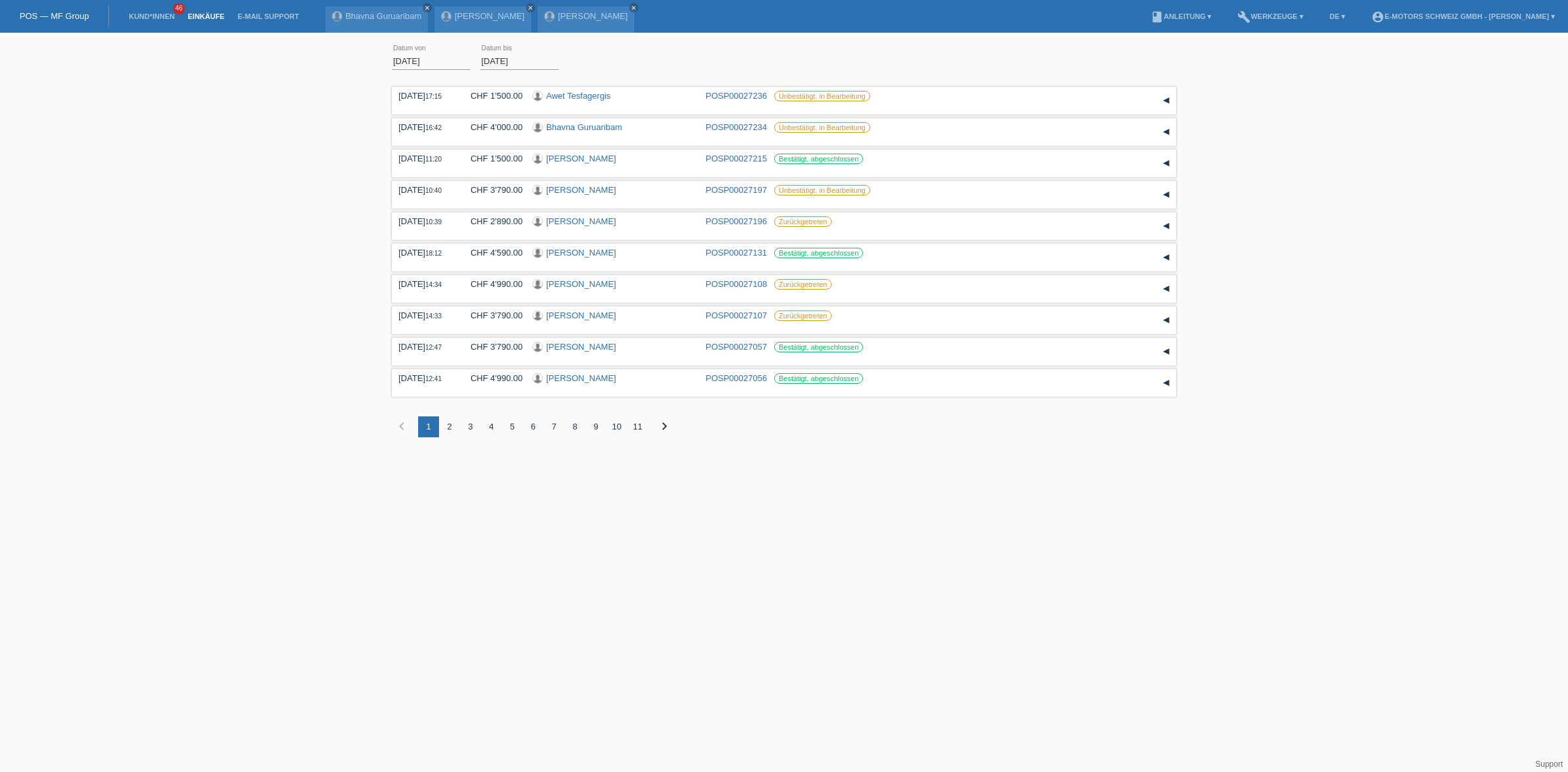
click at [245, 172] on div "01.08.2025 error Datum von 08.09.2025 error Datum bis Übernehmen 17:15 Datum" at bounding box center [784, 248] width 1568 height 417
click at [195, 17] on link "Einkäufe" at bounding box center [206, 17] width 50 height 8
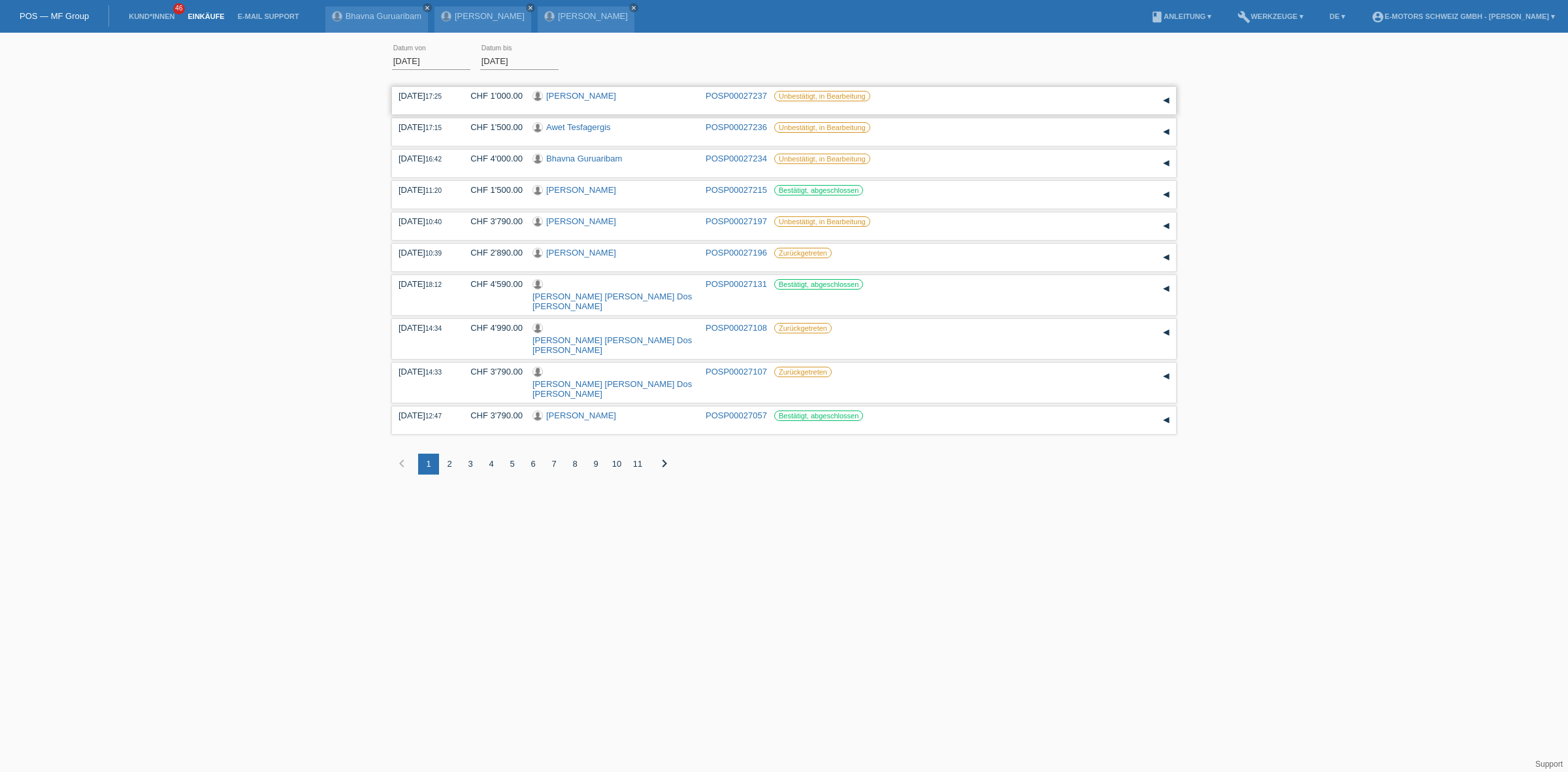
click at [559, 94] on link "Ilona Balsiger" at bounding box center [581, 96] width 70 height 10
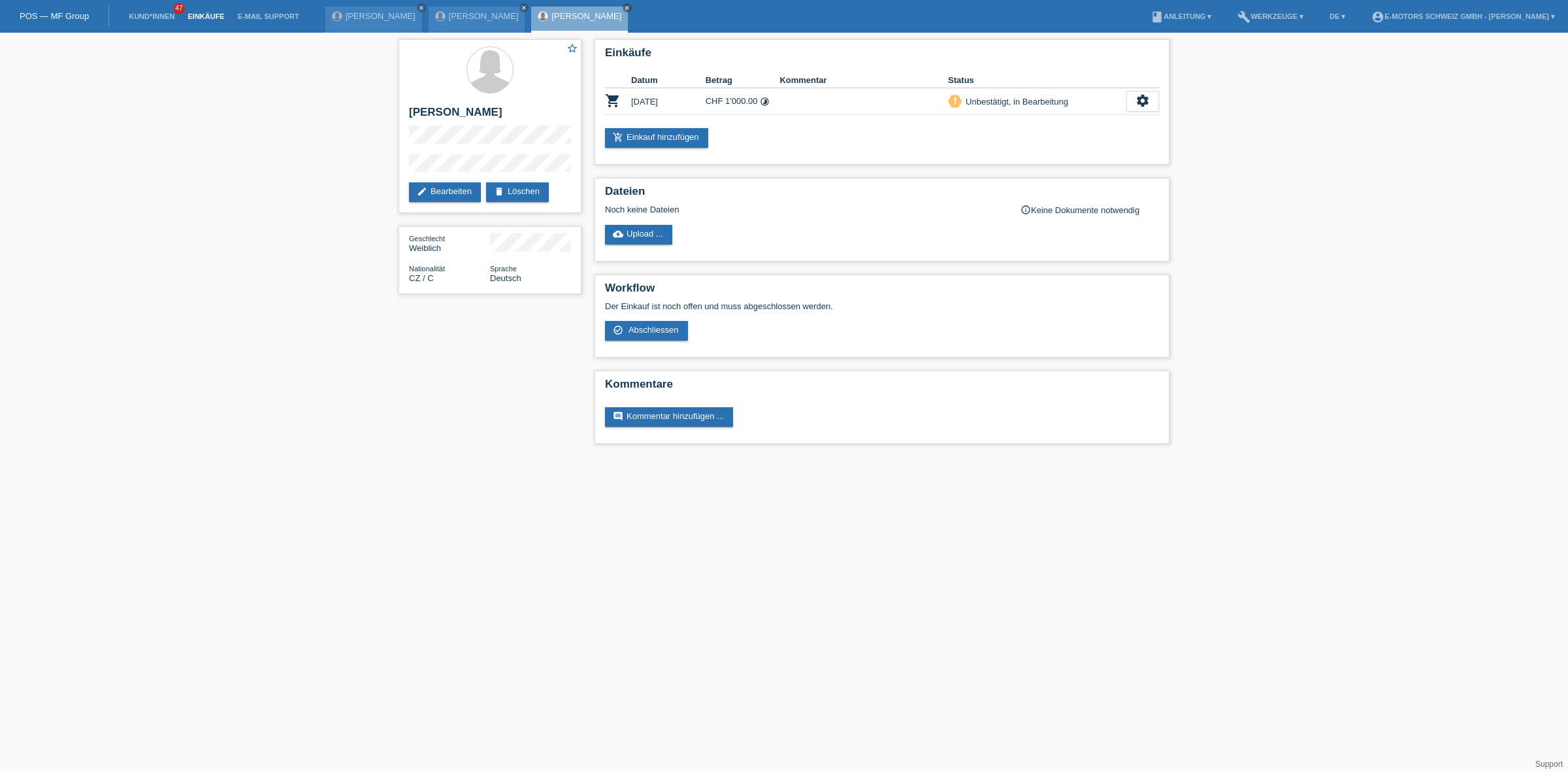
click at [212, 15] on link "Einkäufe" at bounding box center [206, 17] width 50 height 8
